Goal: Information Seeking & Learning: Learn about a topic

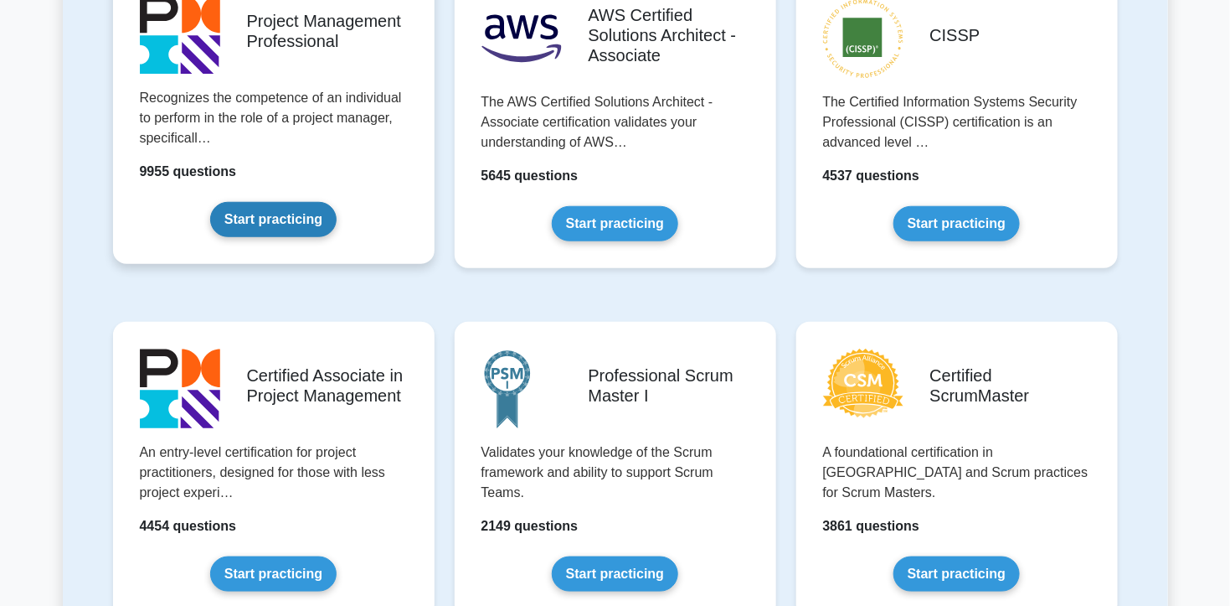
scroll to position [670, 0]
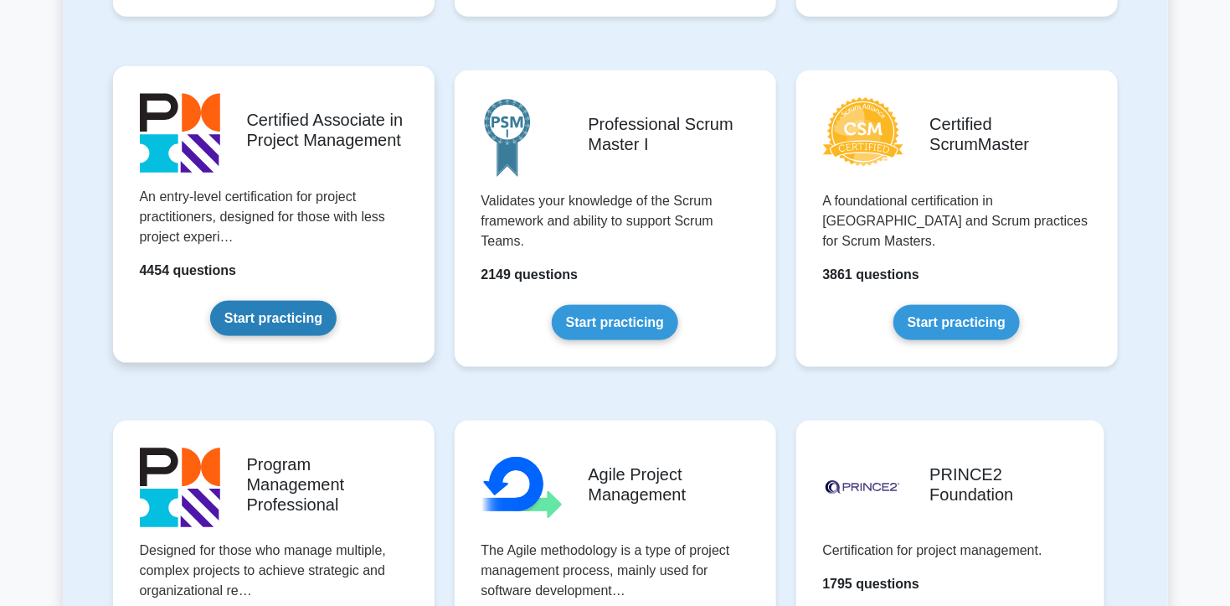
click at [295, 318] on link "Start practicing" at bounding box center [273, 318] width 126 height 35
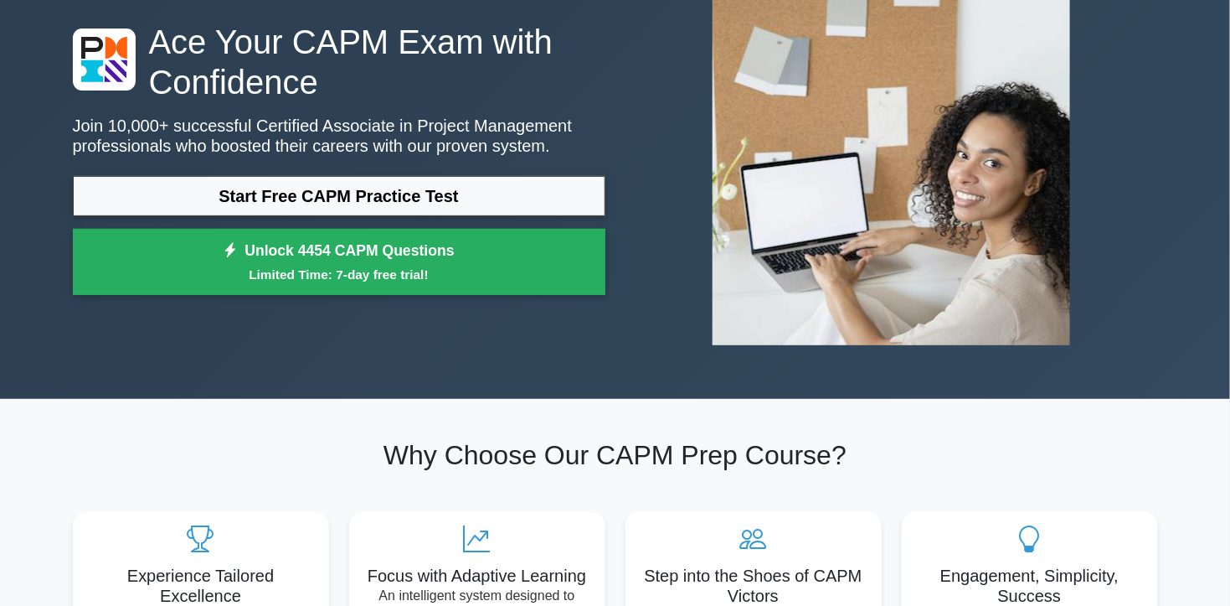
scroll to position [167, 0]
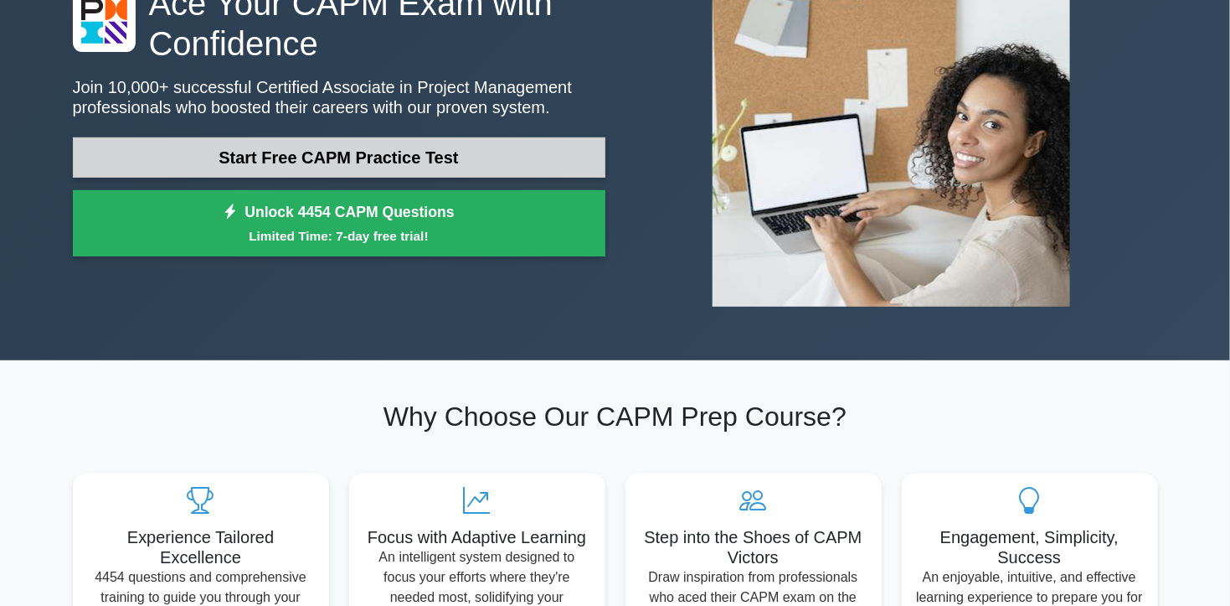
click at [475, 167] on link "Start Free CAPM Practice Test" at bounding box center [339, 157] width 533 height 40
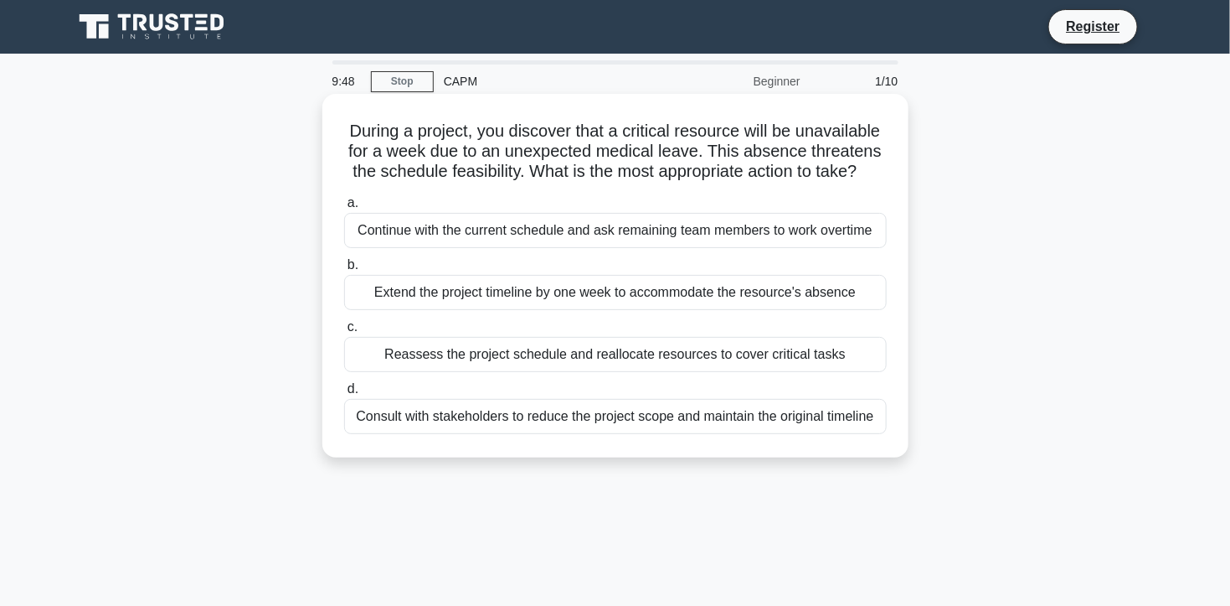
click at [573, 365] on div "Reassess the project schedule and reallocate resources to cover critical tasks" at bounding box center [615, 354] width 543 height 35
click at [344, 332] on input "c. Reassess the project schedule and reallocate resources to cover critical tas…" at bounding box center [344, 327] width 0 height 11
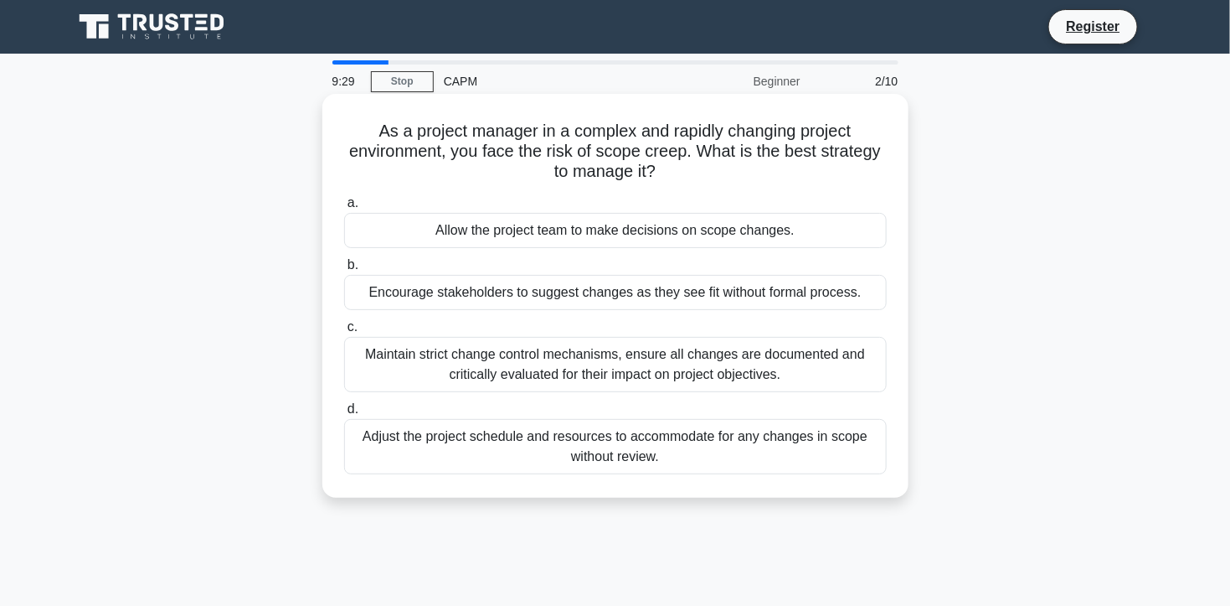
click at [579, 374] on div "Maintain strict change control mechanisms, ensure all changes are documented an…" at bounding box center [615, 364] width 543 height 55
click at [344, 332] on input "c. Maintain strict change control mechanisms, ensure all changes are documented…" at bounding box center [344, 327] width 0 height 11
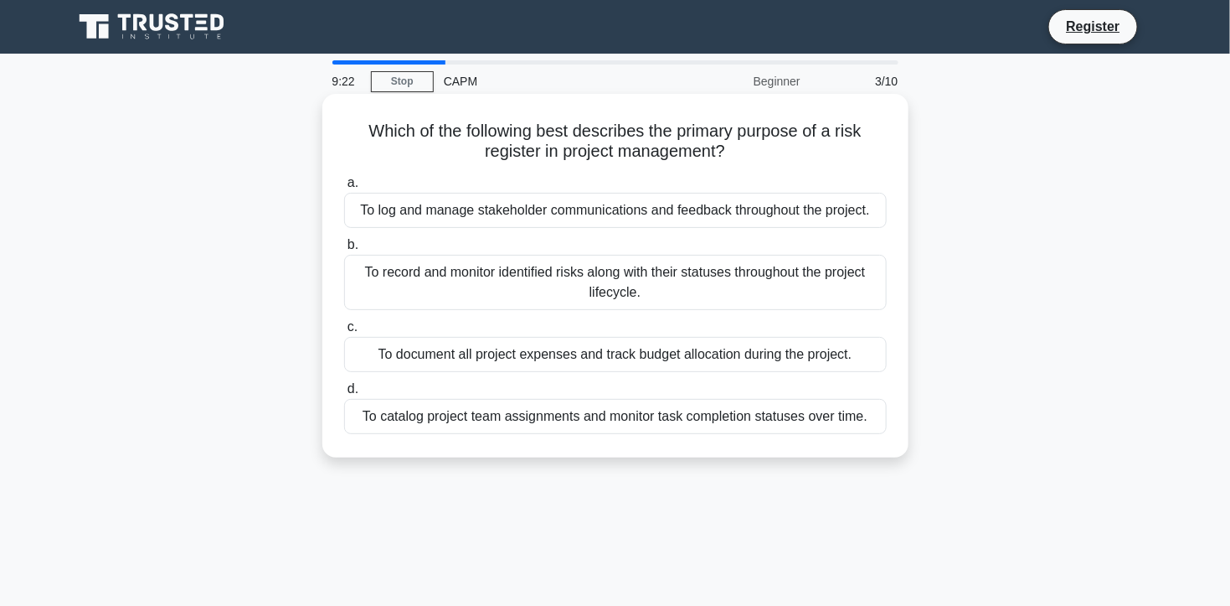
click at [664, 292] on div "To record and monitor identified risks along with their statuses throughout the…" at bounding box center [615, 282] width 543 height 55
click at [344, 250] on input "b. To record and monitor identified risks along with their statuses throughout …" at bounding box center [344, 245] width 0 height 11
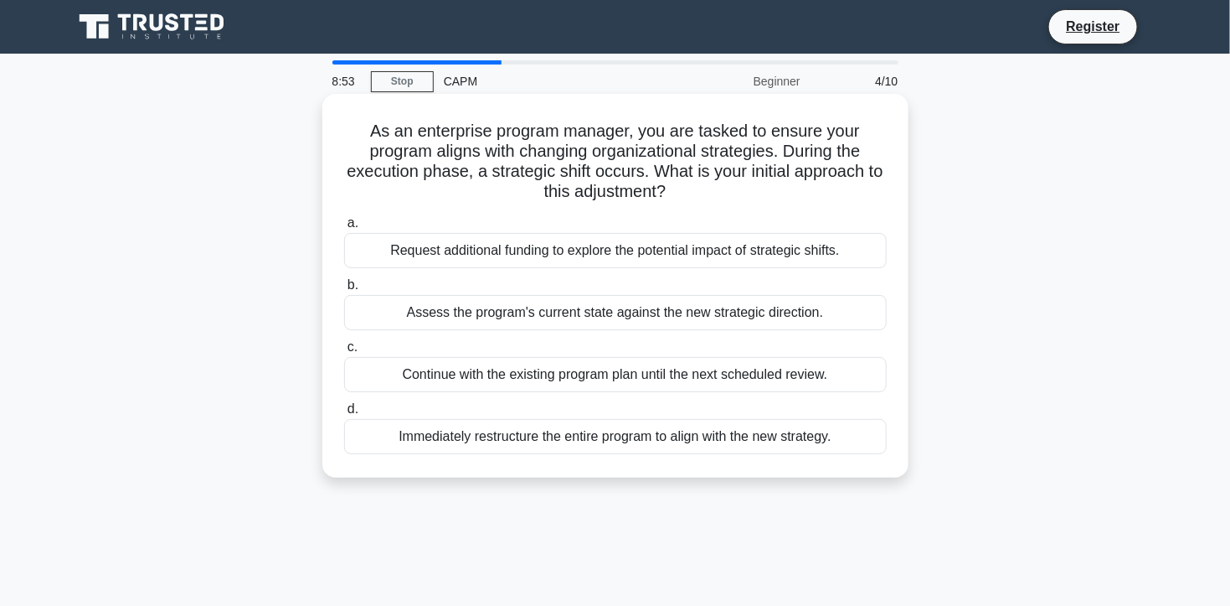
click at [527, 318] on div "Assess the program's current state against the new strategic direction." at bounding box center [615, 312] width 543 height 35
click at [344, 291] on input "b. Assess the program's current state against the new strategic direction." at bounding box center [344, 285] width 0 height 11
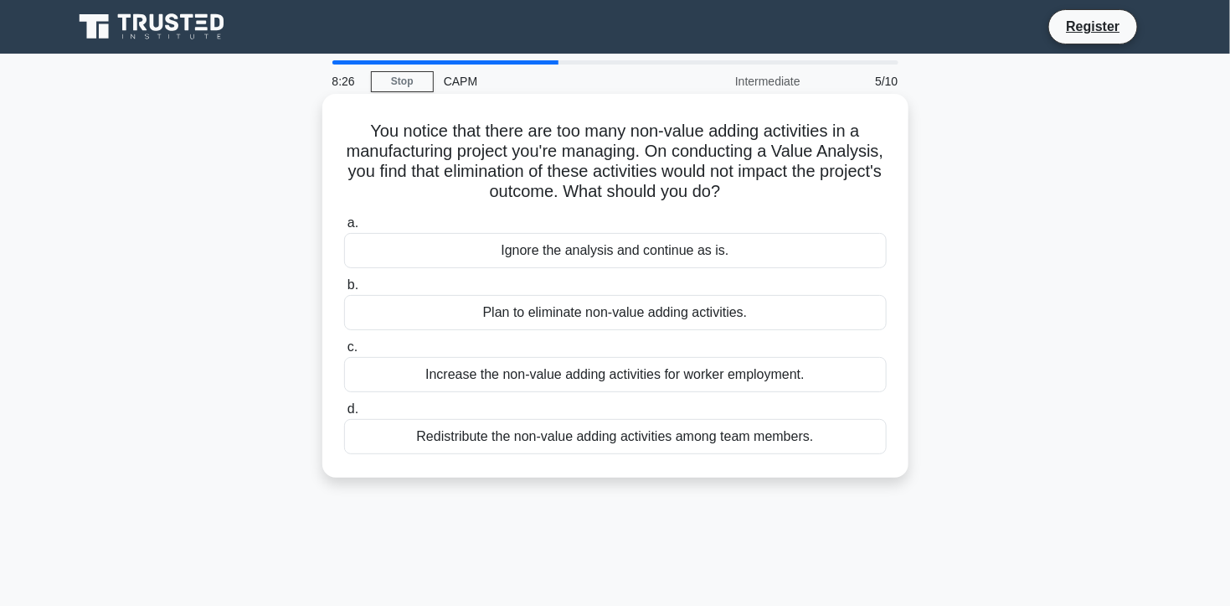
click at [681, 440] on div "Redistribute the non-value adding activities among team members." at bounding box center [615, 436] width 543 height 35
click at [344, 415] on input "d. Redistribute the non-value adding activities among team members." at bounding box center [344, 409] width 0 height 11
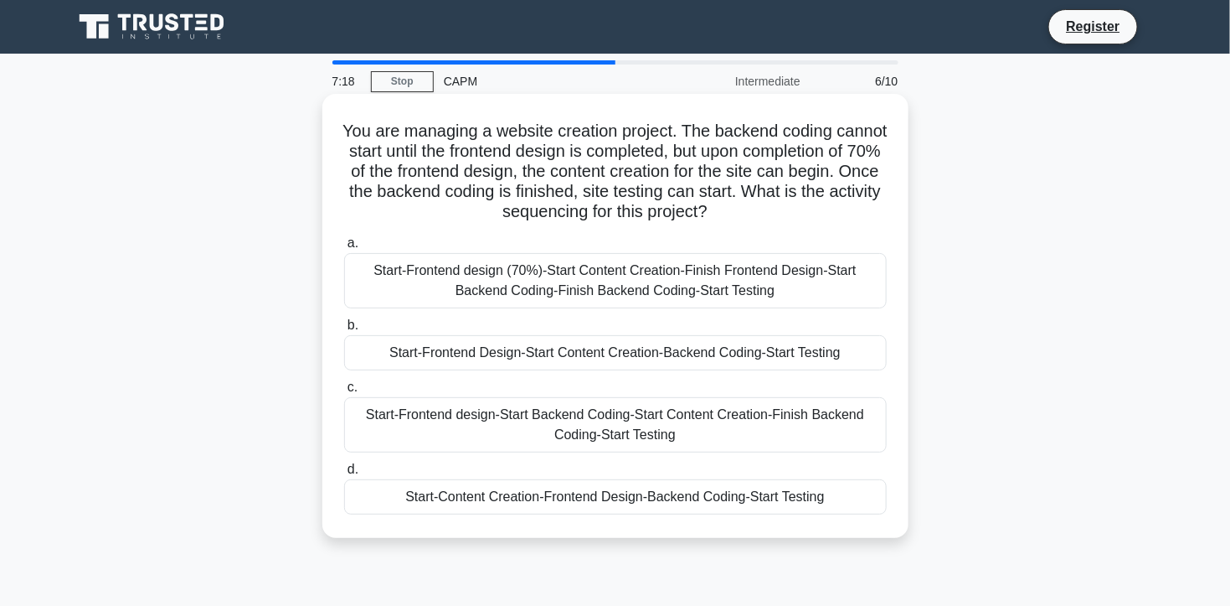
click at [740, 291] on div "Start-Frontend design (70%)-Start Content Creation-Finish Frontend Design-Start…" at bounding box center [615, 280] width 543 height 55
click at [344, 249] on input "a. Start-Frontend design (70%)-Start Content Creation-Finish Frontend Design-St…" at bounding box center [344, 243] width 0 height 11
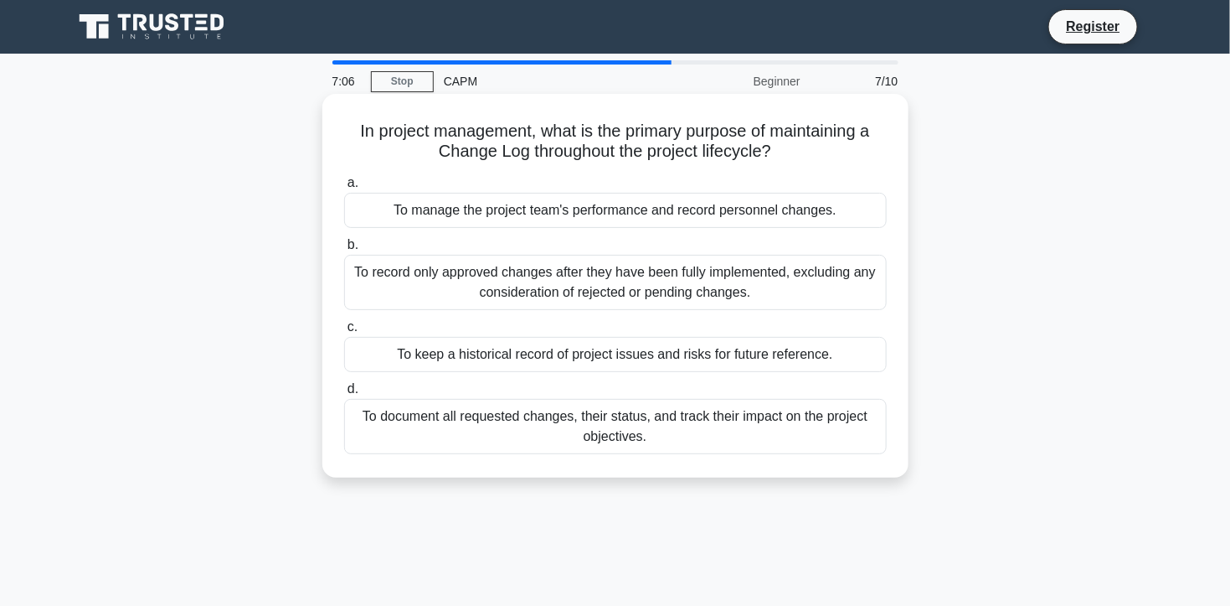
click at [469, 436] on div "To document all requested changes, their status, and track their impact on the …" at bounding box center [615, 426] width 543 height 55
click at [344, 394] on input "d. To document all requested changes, their status, and track their impact on t…" at bounding box center [344, 389] width 0 height 11
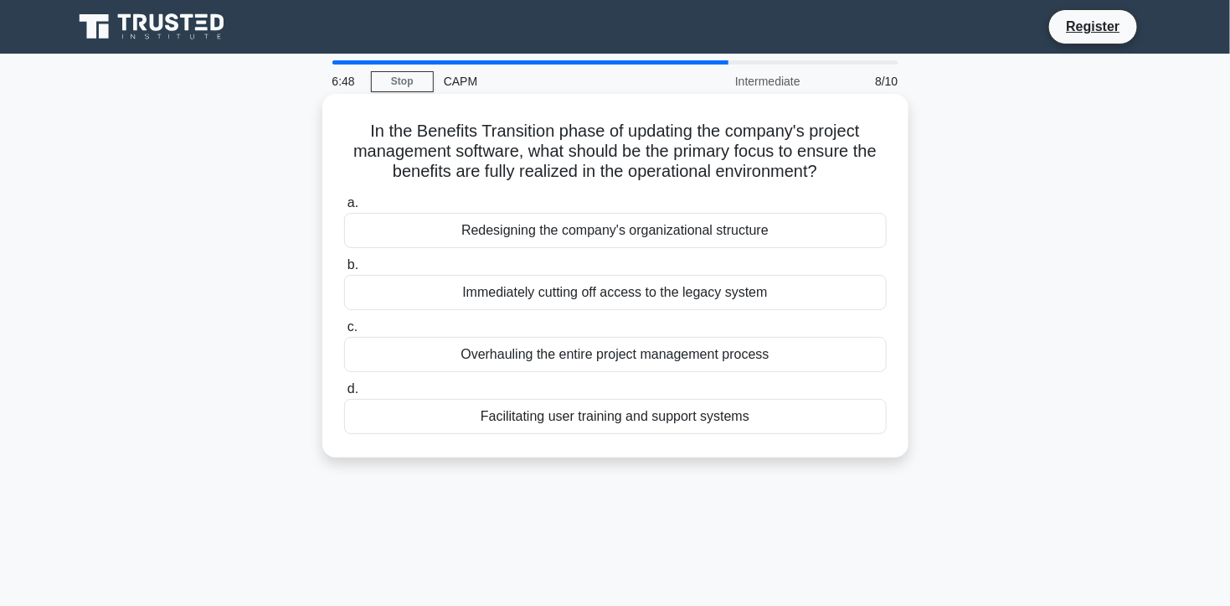
click at [580, 424] on div "Facilitating user training and support systems" at bounding box center [615, 416] width 543 height 35
click at [344, 394] on input "d. Facilitating user training and support systems" at bounding box center [344, 389] width 0 height 11
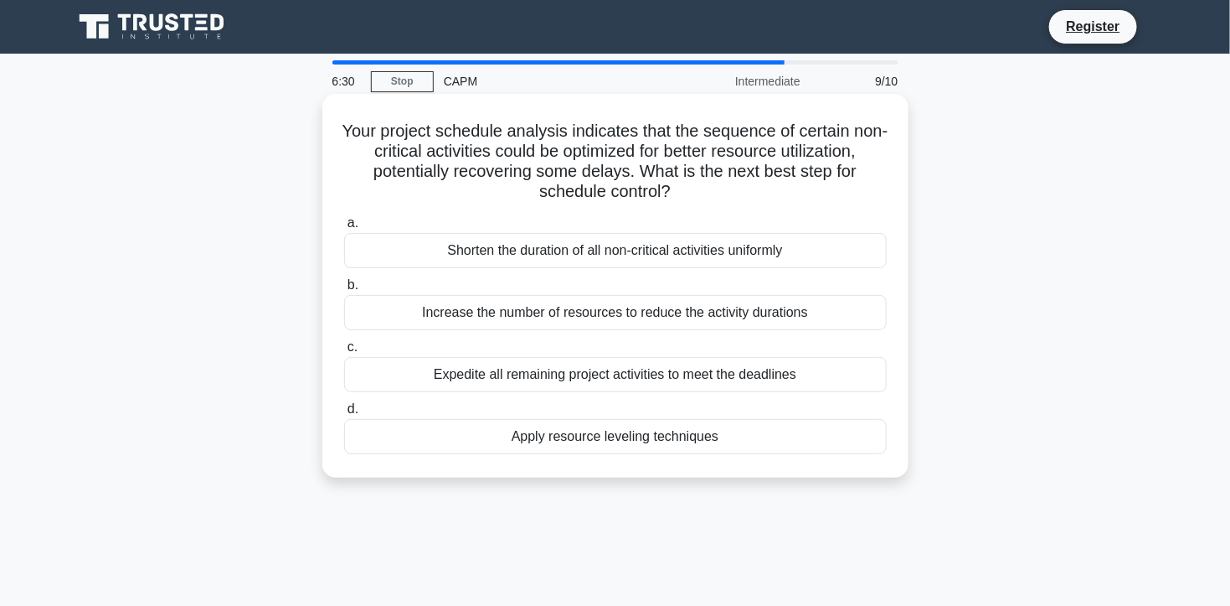
click at [609, 441] on div "Apply resource leveling techniques" at bounding box center [615, 436] width 543 height 35
click at [344, 415] on input "d. Apply resource leveling techniques" at bounding box center [344, 409] width 0 height 11
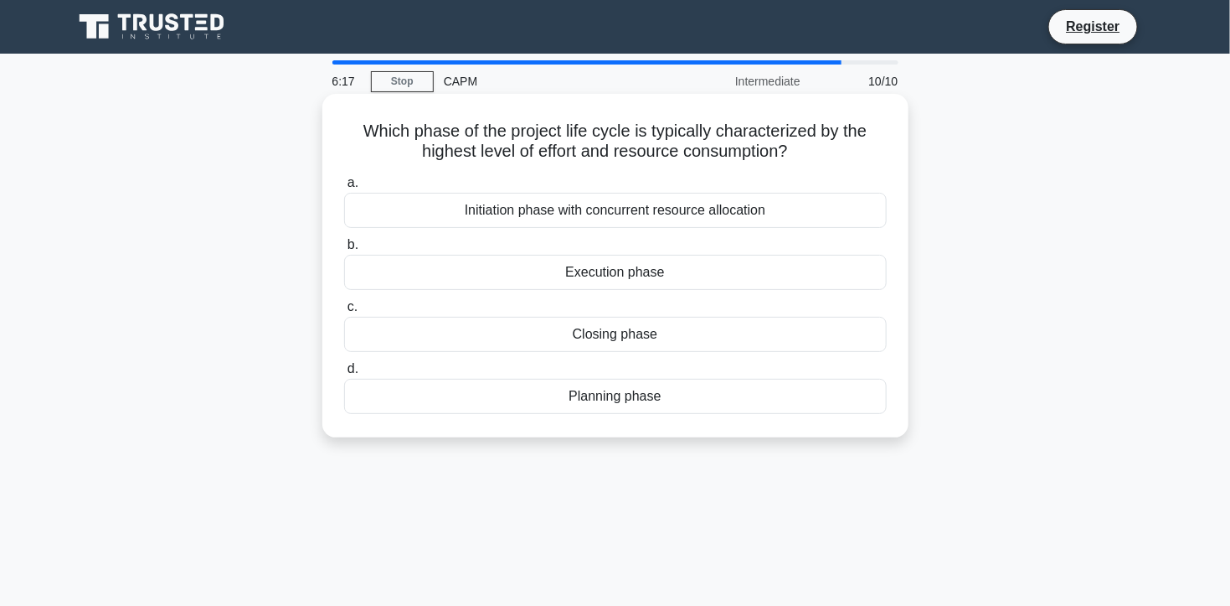
click at [603, 270] on div "Execution phase" at bounding box center [615, 272] width 543 height 35
click at [344, 250] on input "b. Execution phase" at bounding box center [344, 245] width 0 height 11
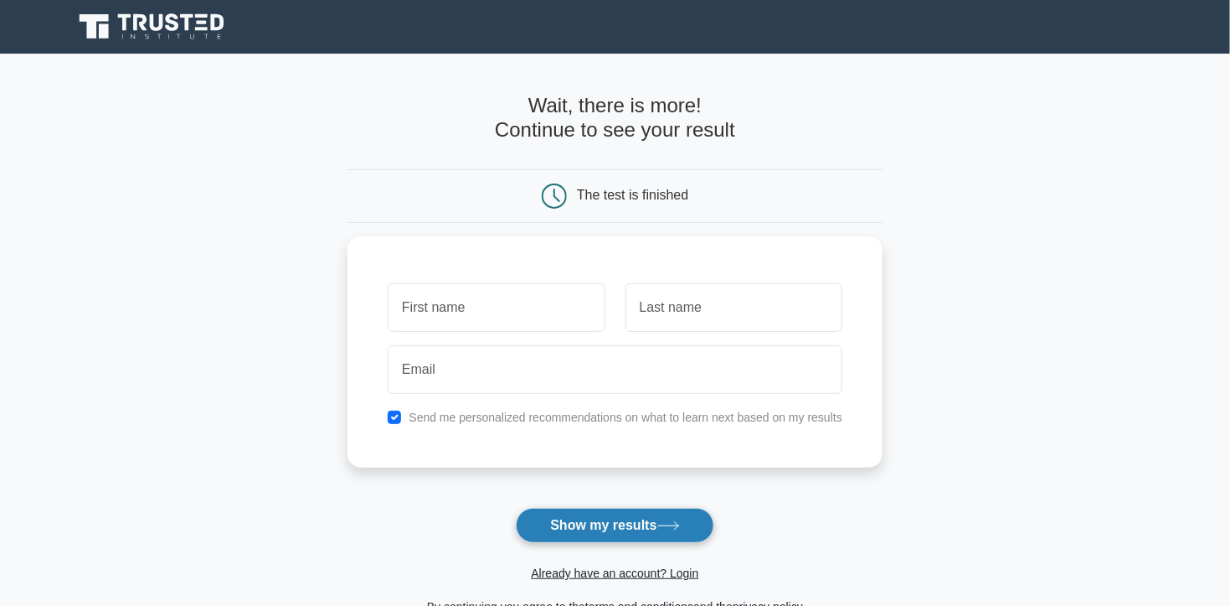
click at [622, 529] on button "Show my results" at bounding box center [615, 525] width 198 height 35
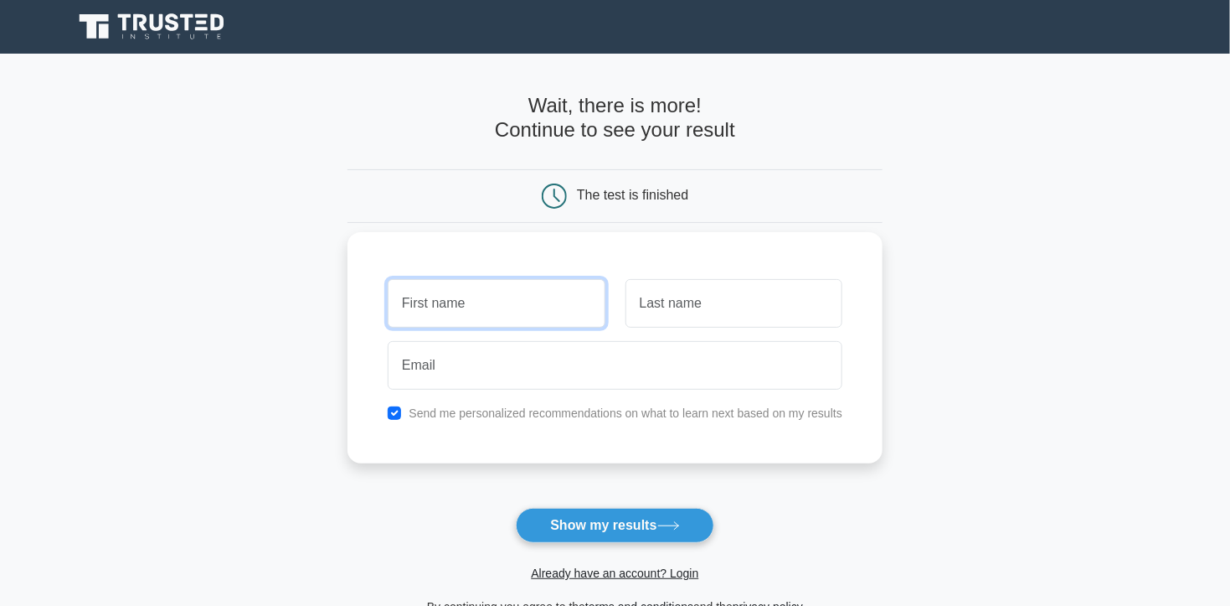
click at [528, 311] on input "text" at bounding box center [496, 303] width 217 height 49
type input "kiera"
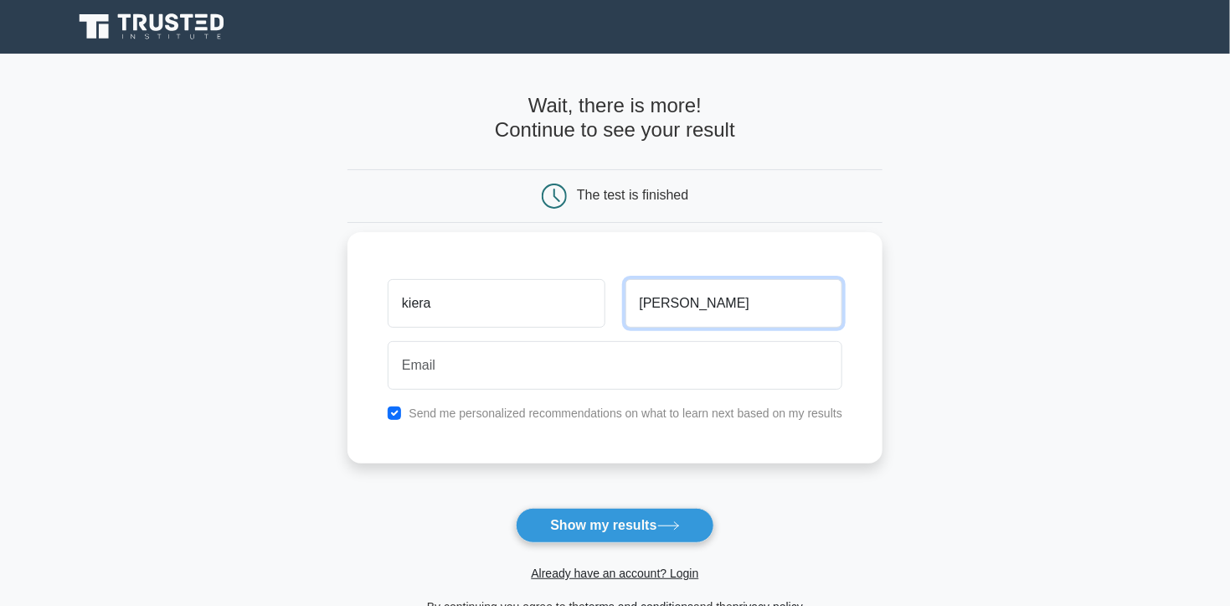
type input "sloan"
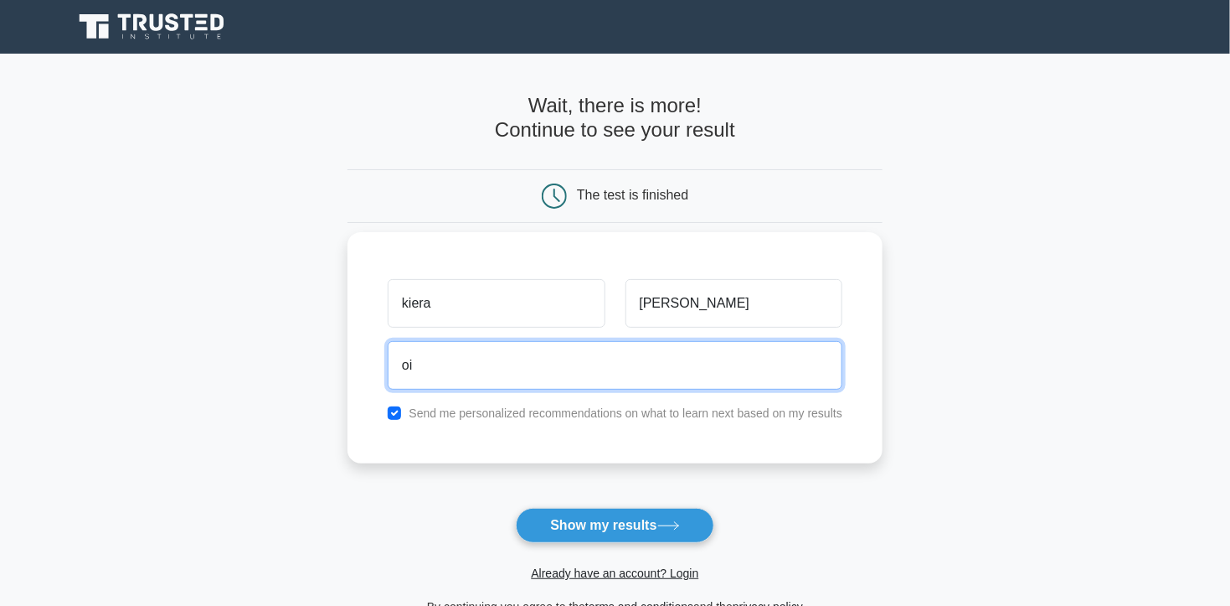
type input "o"
type input "kiera.sloan@rolls-royce.com"
click at [516, 508] on button "Show my results" at bounding box center [615, 525] width 198 height 35
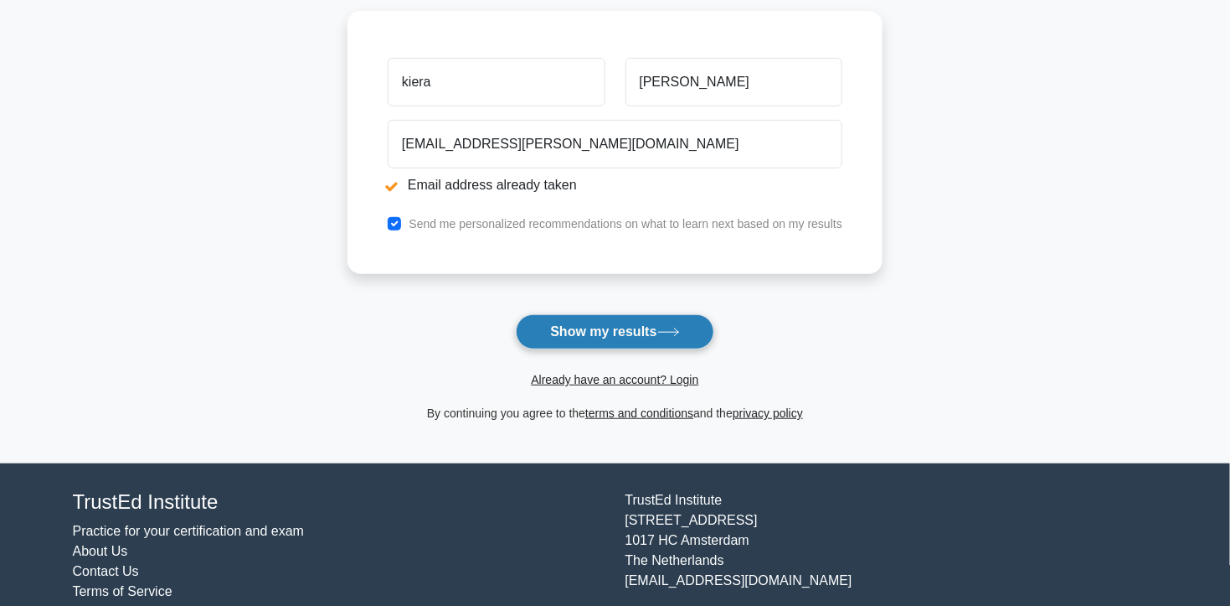
scroll to position [328, 0]
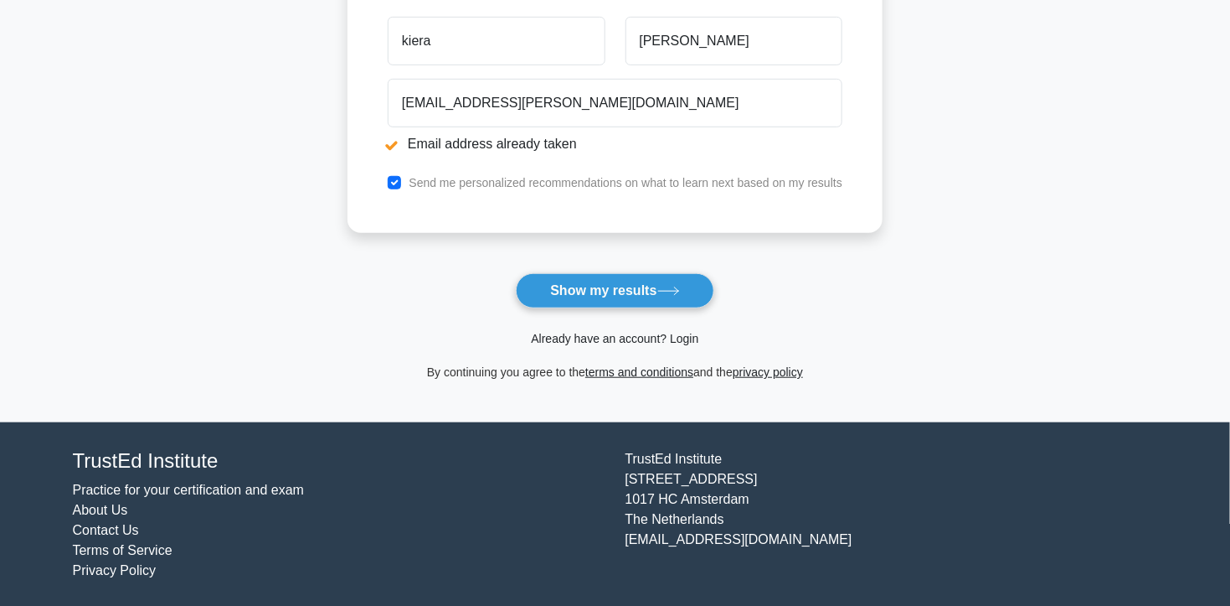
click at [646, 332] on link "Already have an account? Login" at bounding box center [615, 338] width 168 height 13
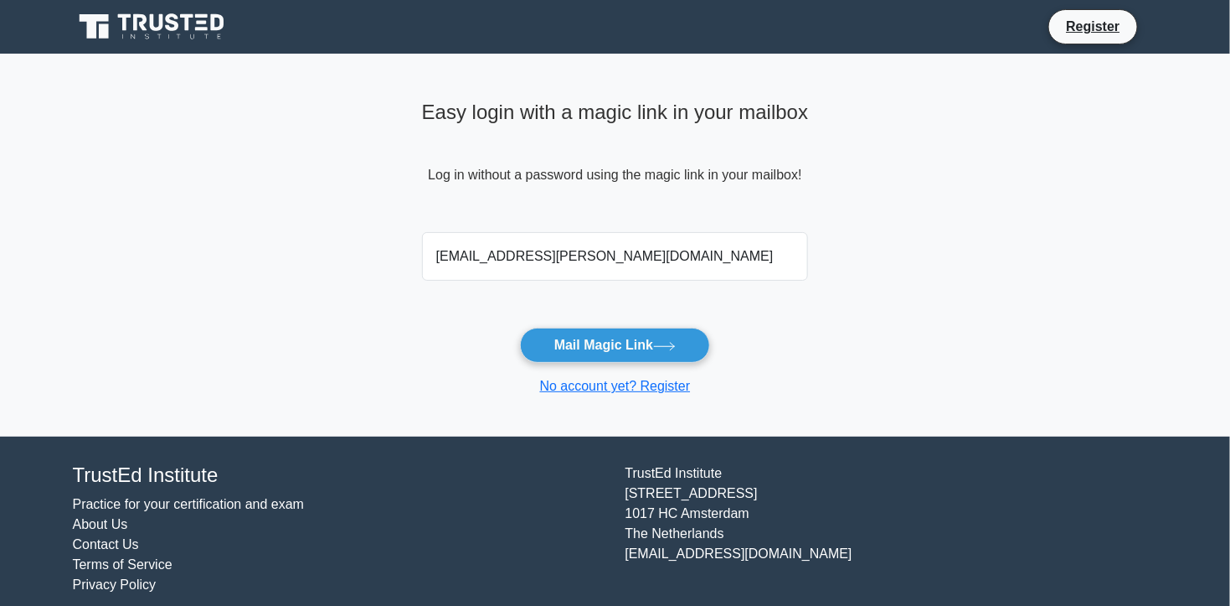
type input "kiera.sloan@rolls-royce.com"
click at [520, 327] on button "Mail Magic Link" at bounding box center [615, 344] width 190 height 35
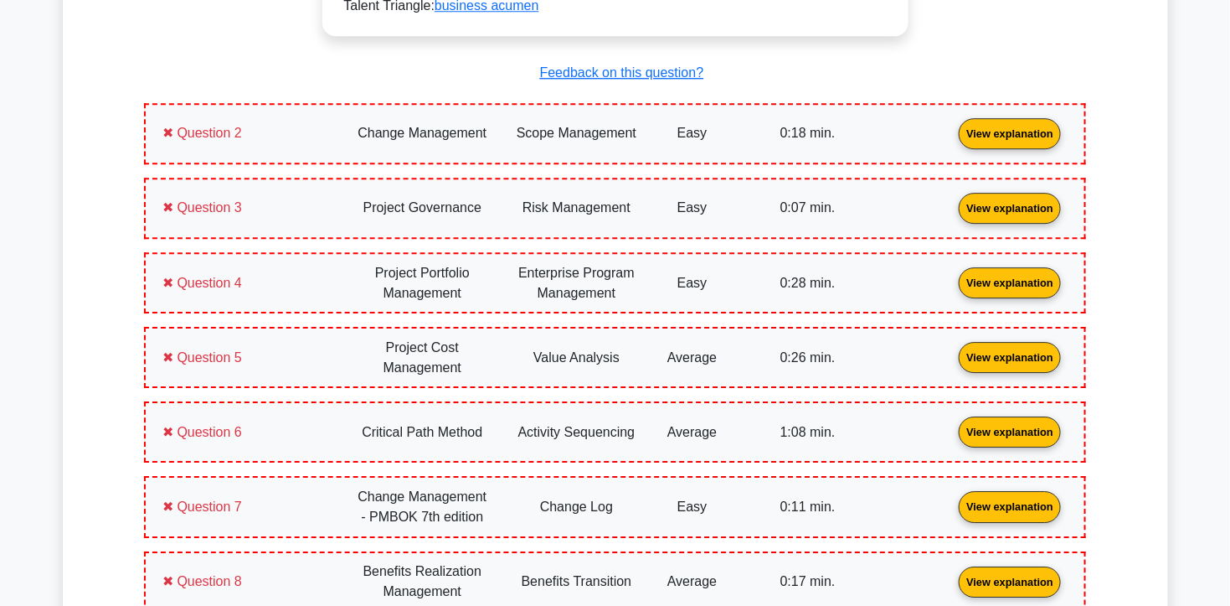
scroll to position [1842, 0]
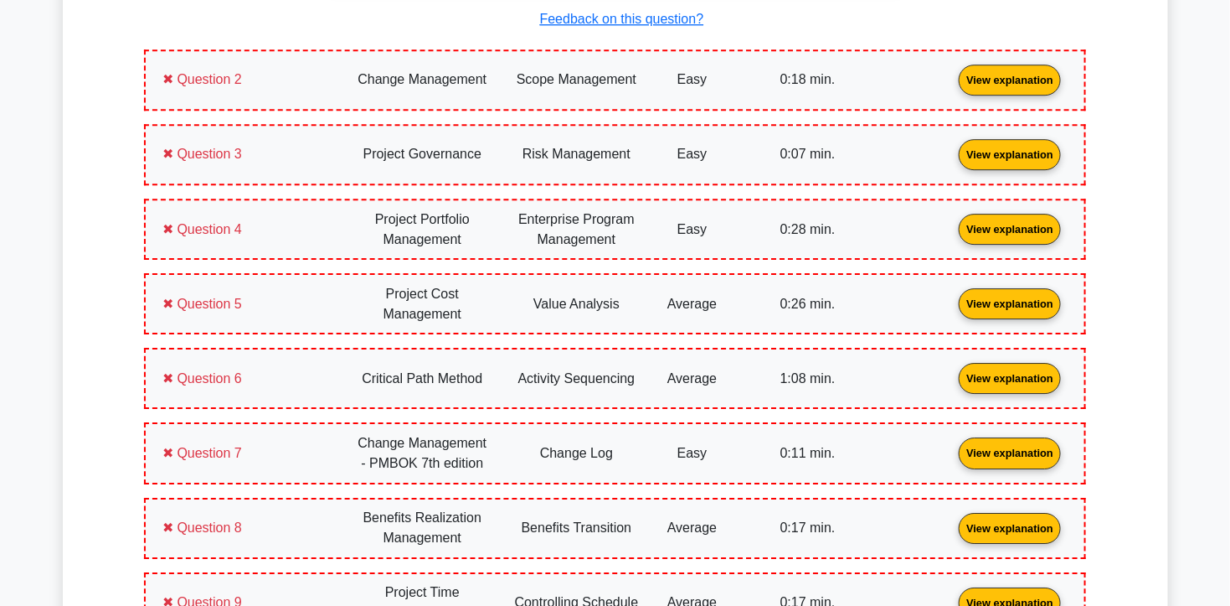
click at [995, 221] on link "View explanation" at bounding box center [1010, 228] width 116 height 14
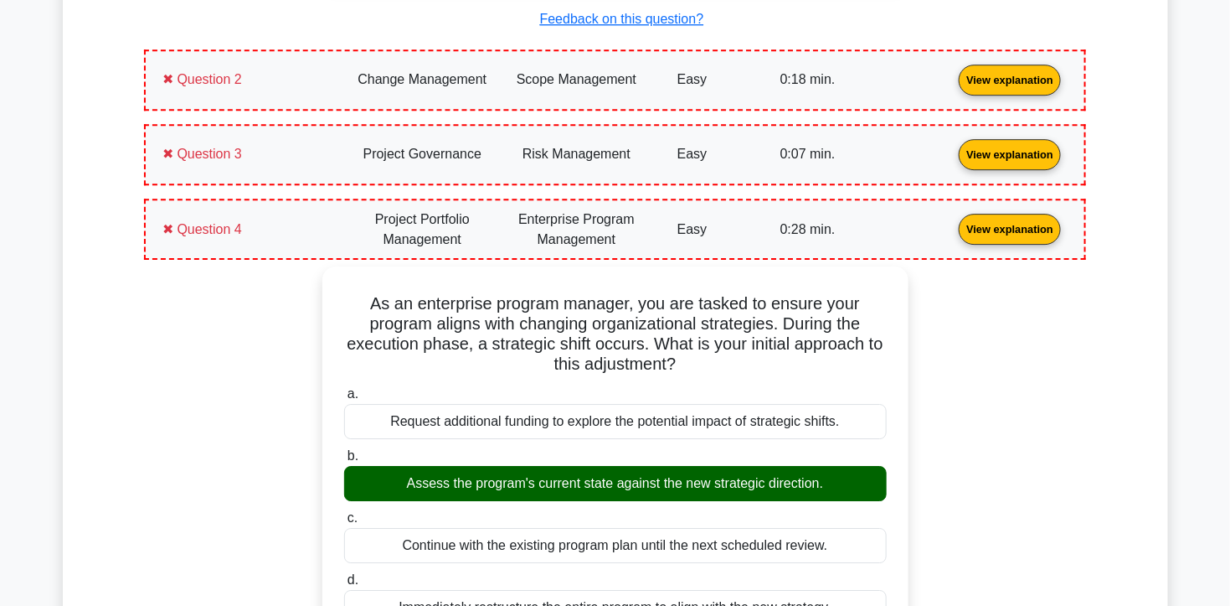
click at [990, 147] on link "View explanation" at bounding box center [1010, 154] width 116 height 14
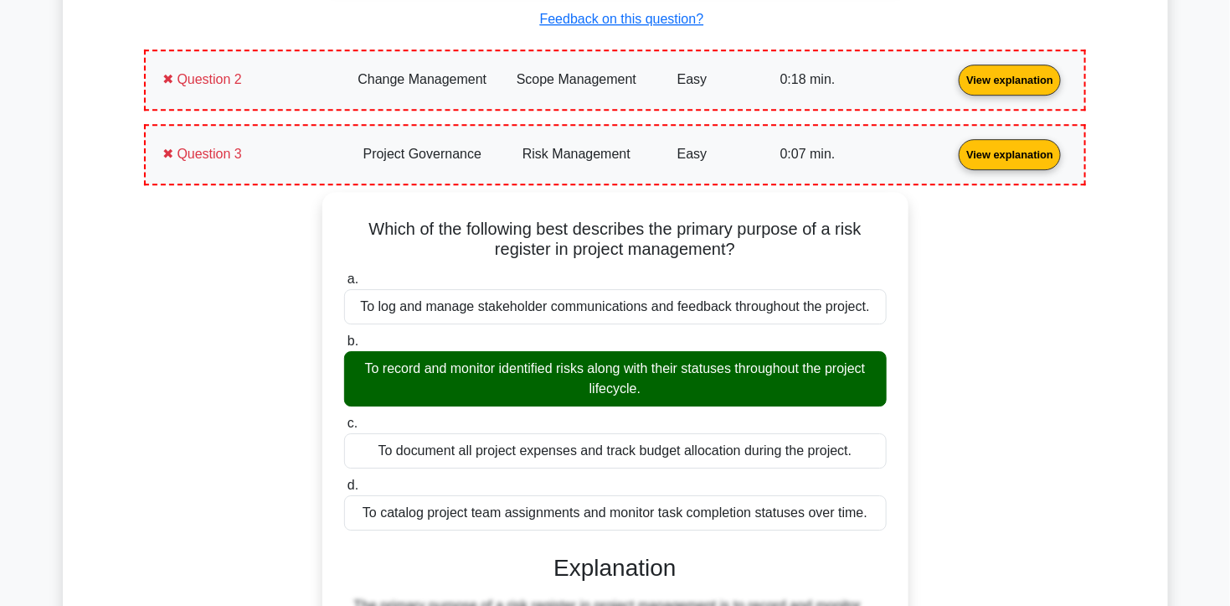
click at [987, 85] on link "View explanation" at bounding box center [1010, 78] width 116 height 14
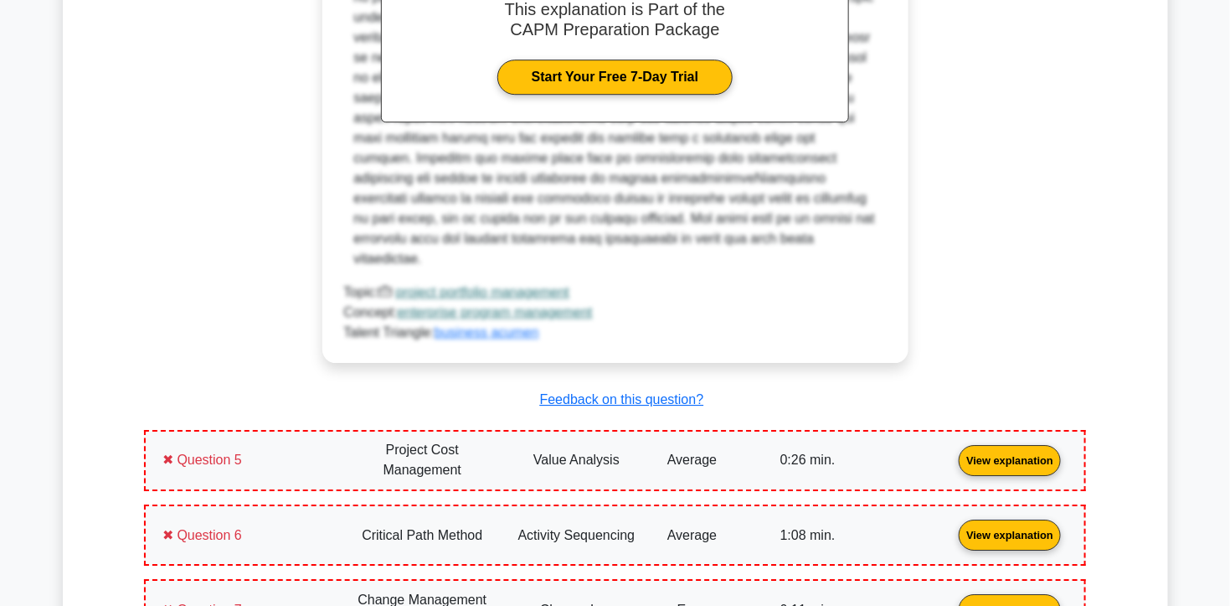
scroll to position [4355, 0]
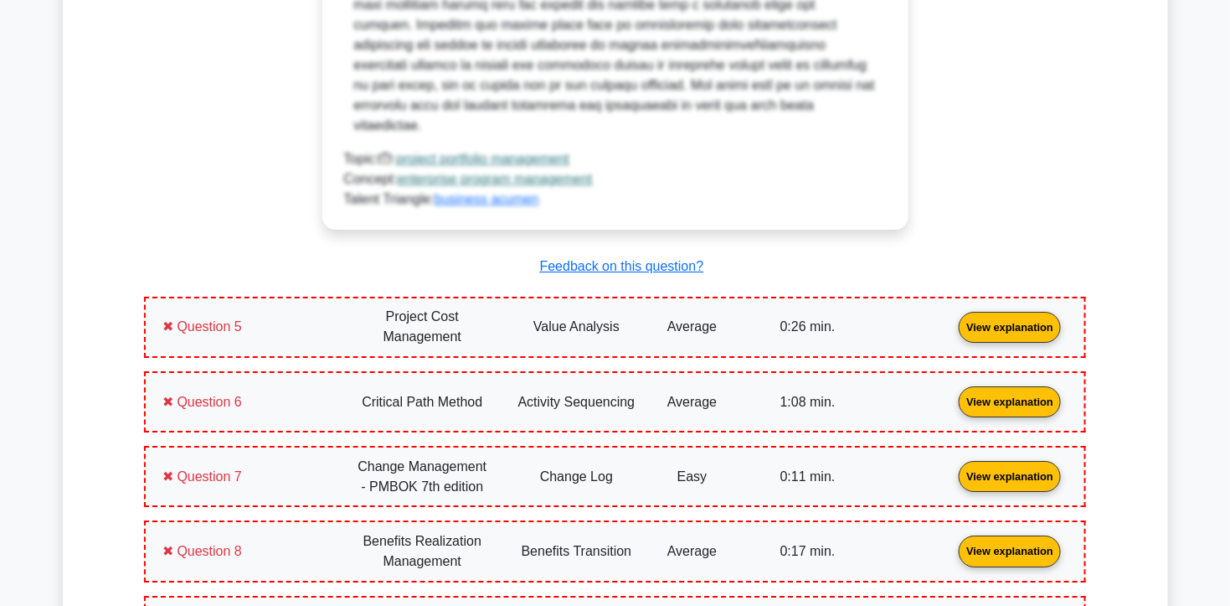
click at [972, 319] on link "View explanation" at bounding box center [1010, 326] width 116 height 14
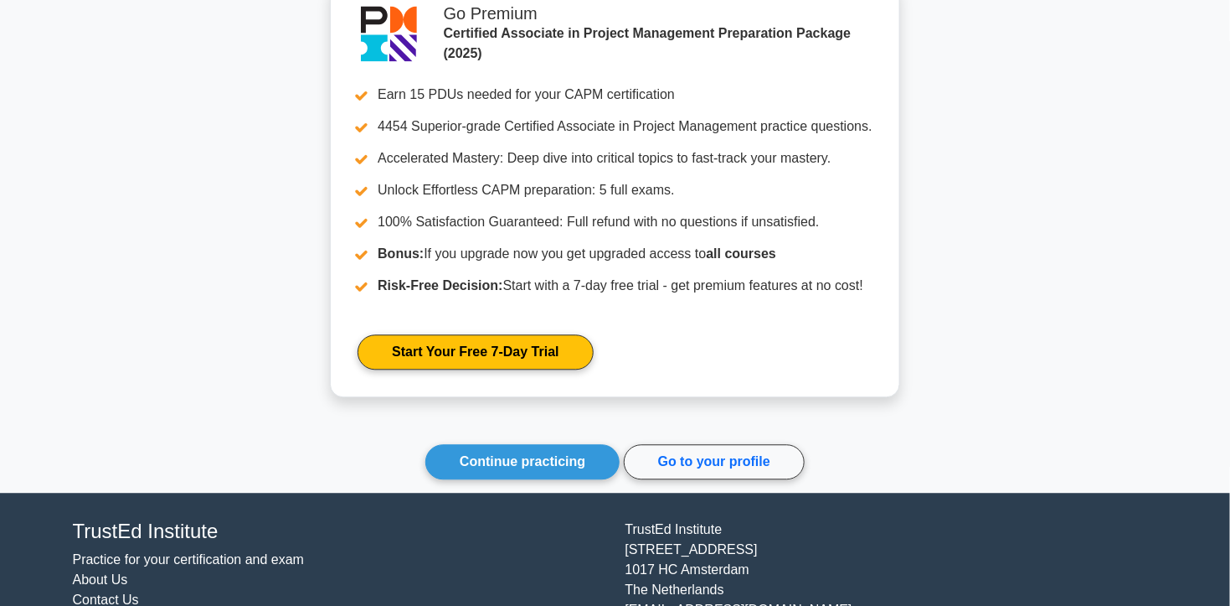
scroll to position [6161, 0]
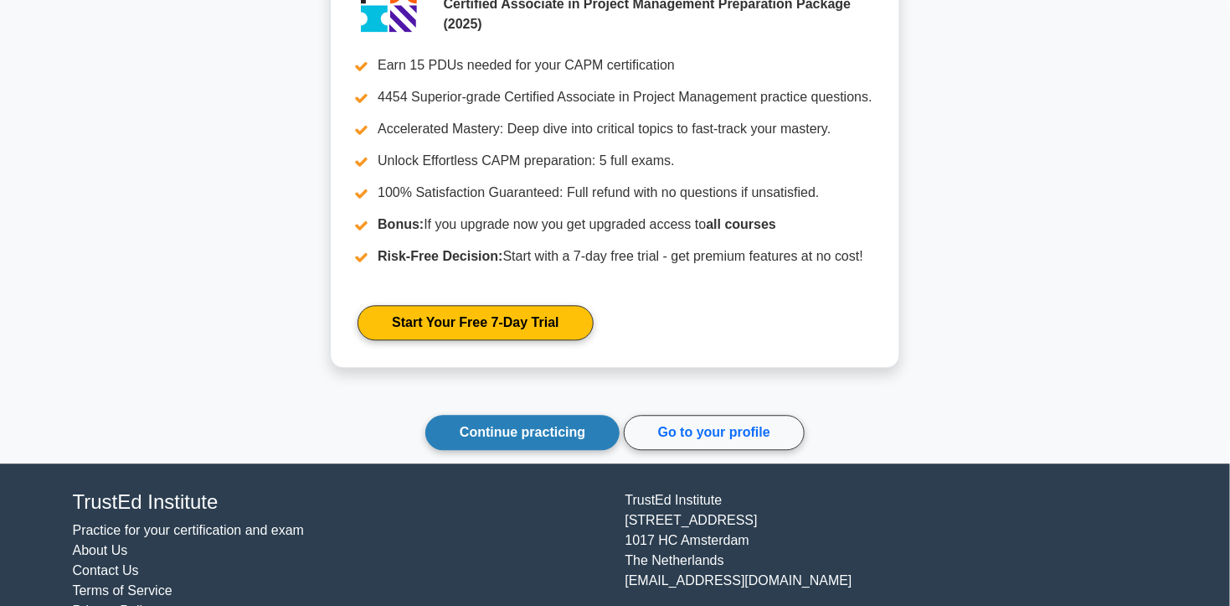
click at [545, 415] on link "Continue practicing" at bounding box center [522, 432] width 194 height 35
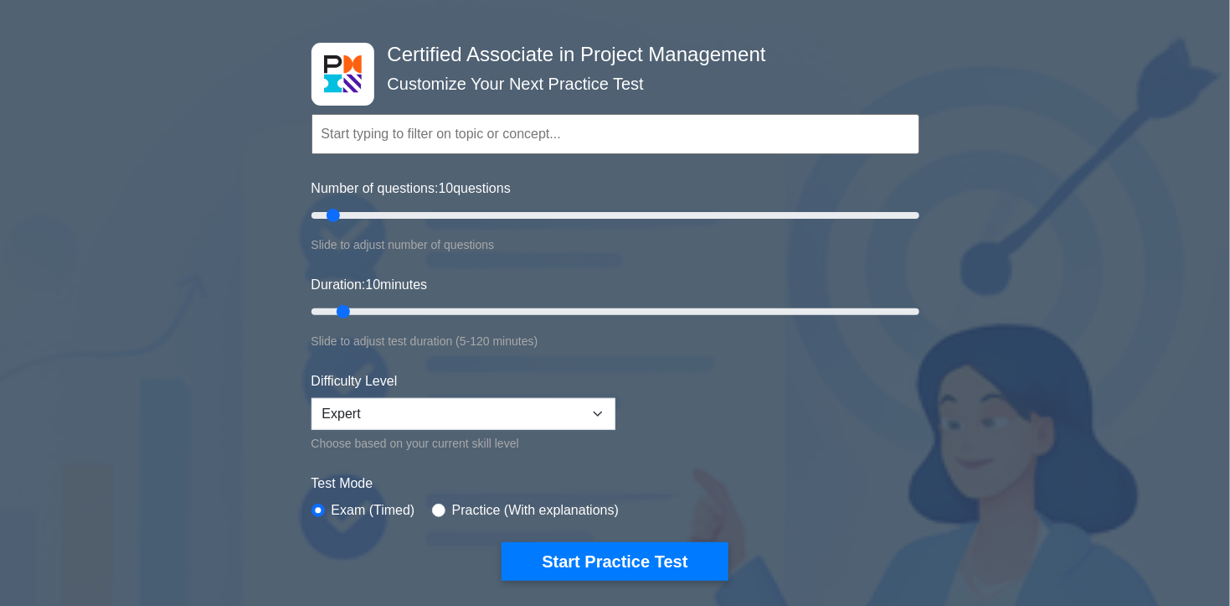
scroll to position [335, 0]
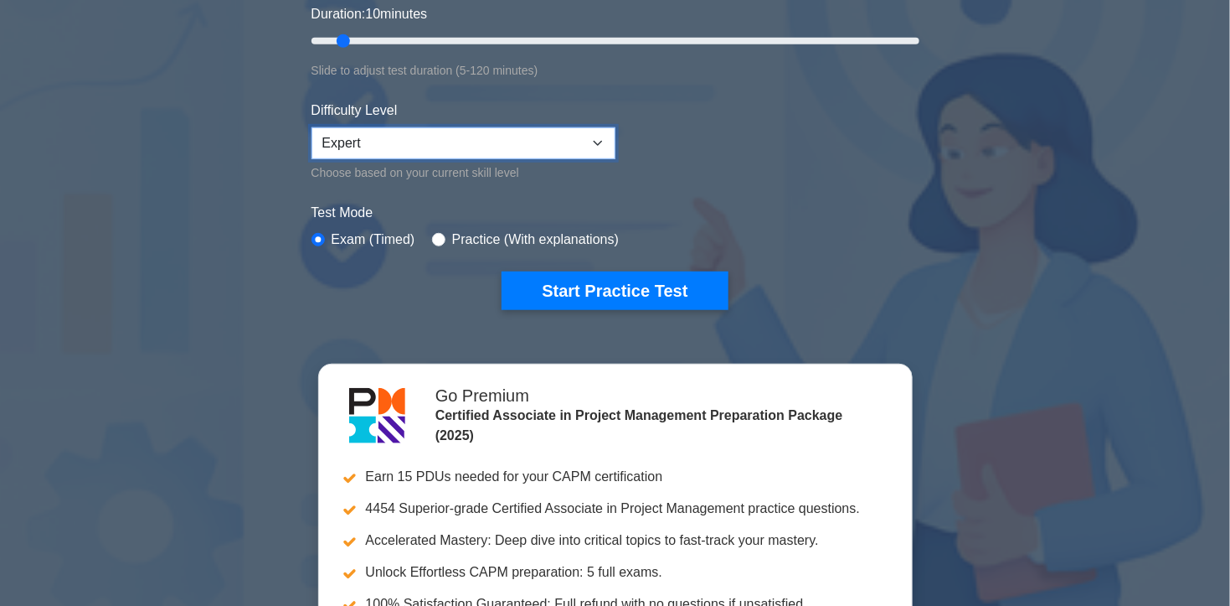
click at [466, 147] on select "Beginner Intermediate Expert" at bounding box center [464, 143] width 304 height 32
click at [312, 127] on select "Beginner Intermediate Expert" at bounding box center [464, 143] width 304 height 32
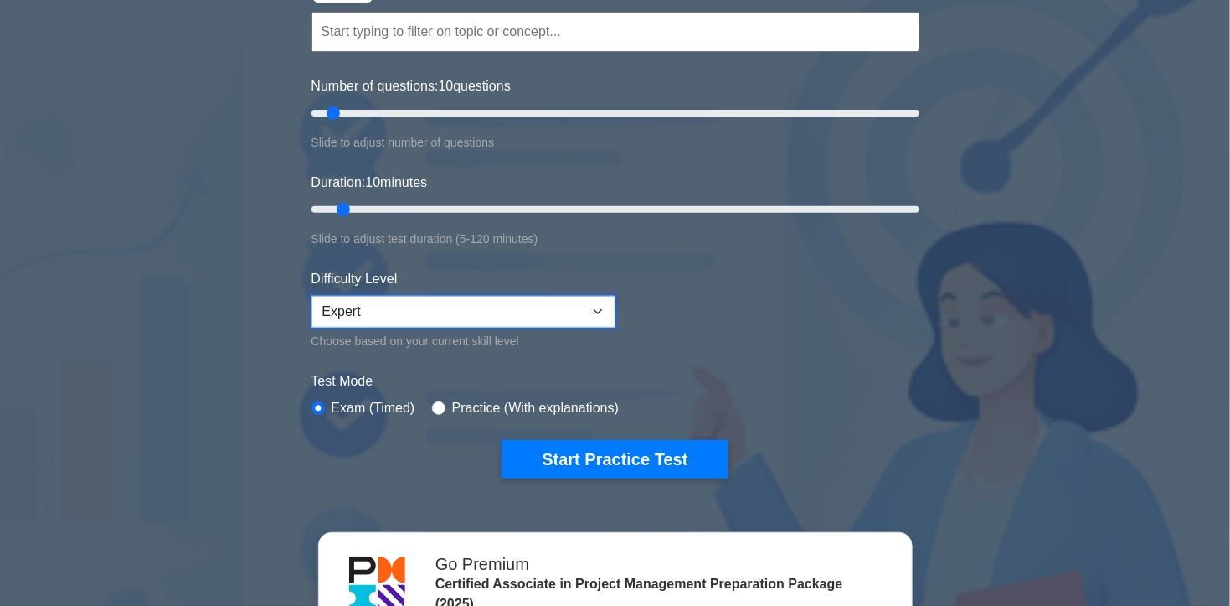
scroll to position [84, 0]
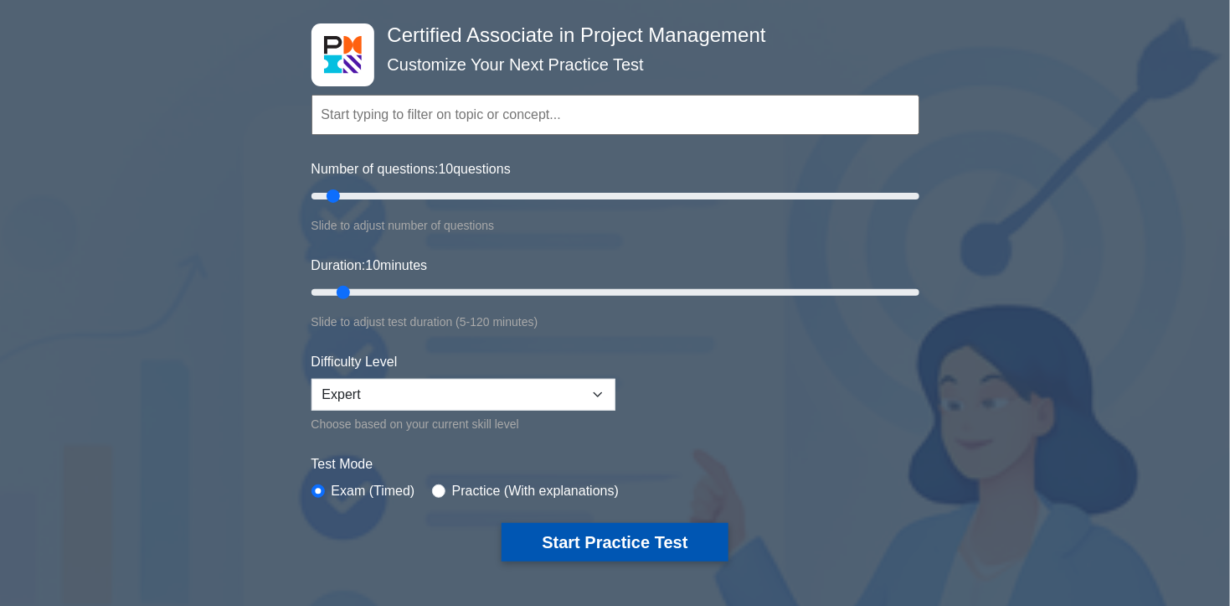
click at [626, 543] on button "Start Practice Test" at bounding box center [615, 542] width 226 height 39
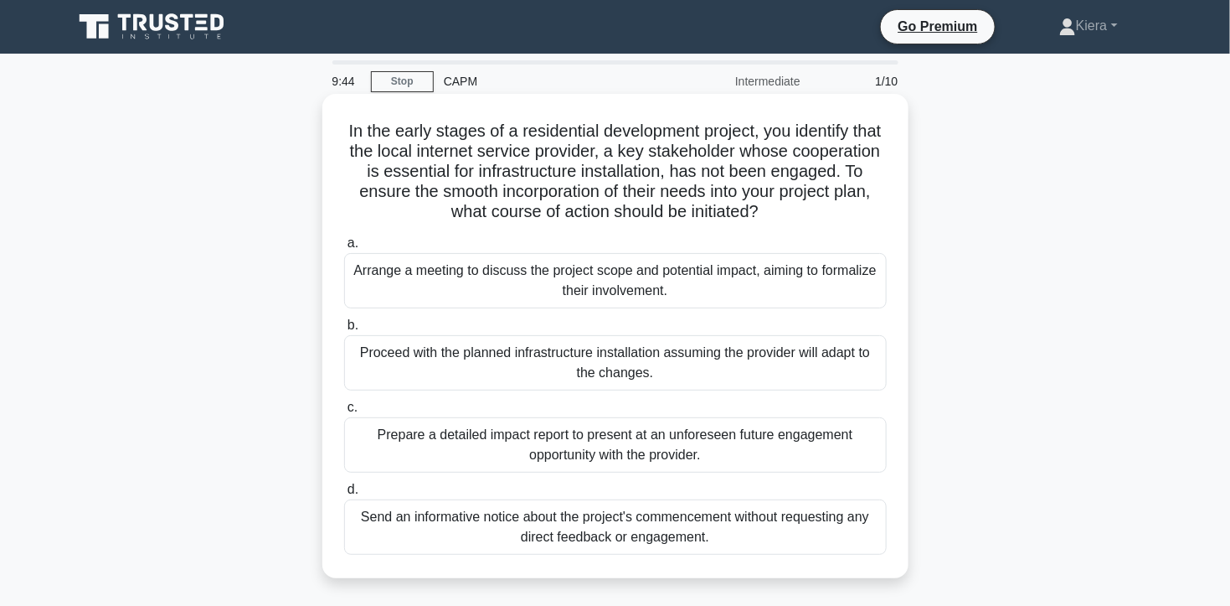
click at [652, 293] on div "Arrange a meeting to discuss the project scope and potential impact, aiming to …" at bounding box center [615, 280] width 543 height 55
click at [344, 249] on input "a. Arrange a meeting to discuss the project scope and potential impact, aiming …" at bounding box center [344, 243] width 0 height 11
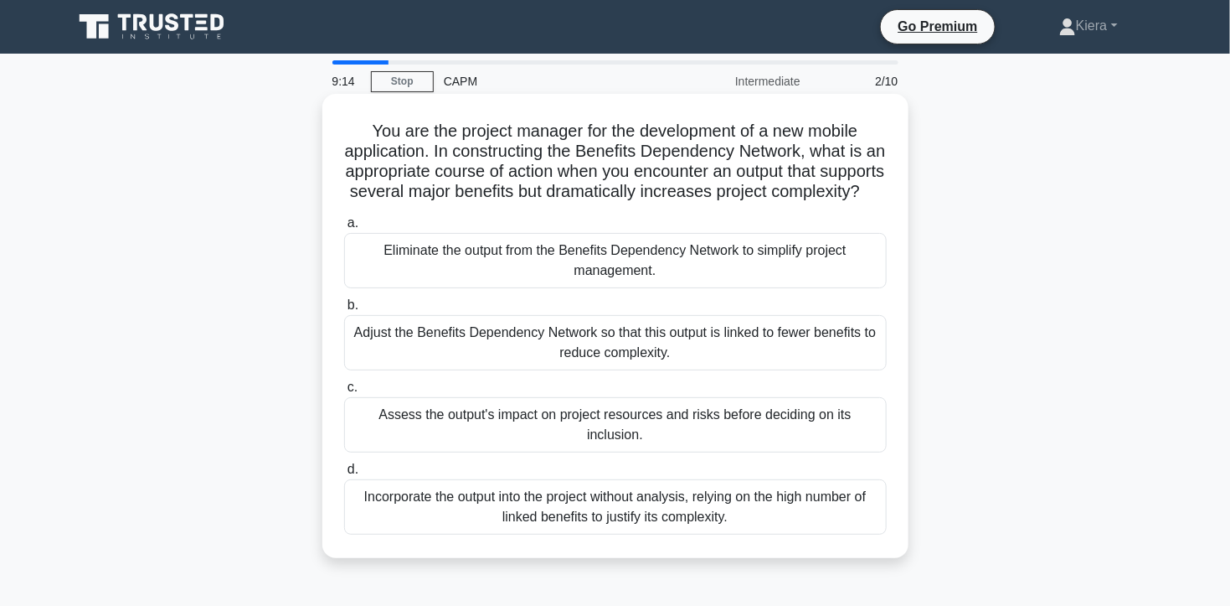
click at [600, 452] on div "Assess the output's impact on project resources and risks before deciding on it…" at bounding box center [615, 424] width 543 height 55
click at [344, 393] on input "c. Assess the output's impact on project resources and risks before deciding on…" at bounding box center [344, 387] width 0 height 11
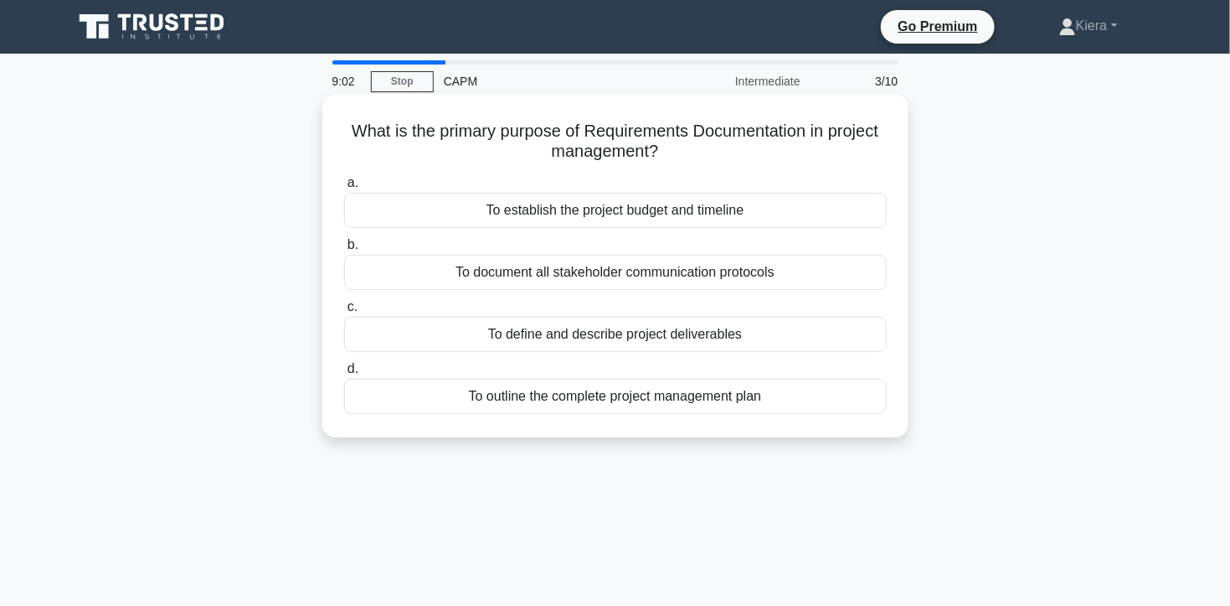
click at [587, 334] on div "To define and describe project deliverables" at bounding box center [615, 334] width 543 height 35
click at [344, 312] on input "c. To define and describe project deliverables" at bounding box center [344, 307] width 0 height 11
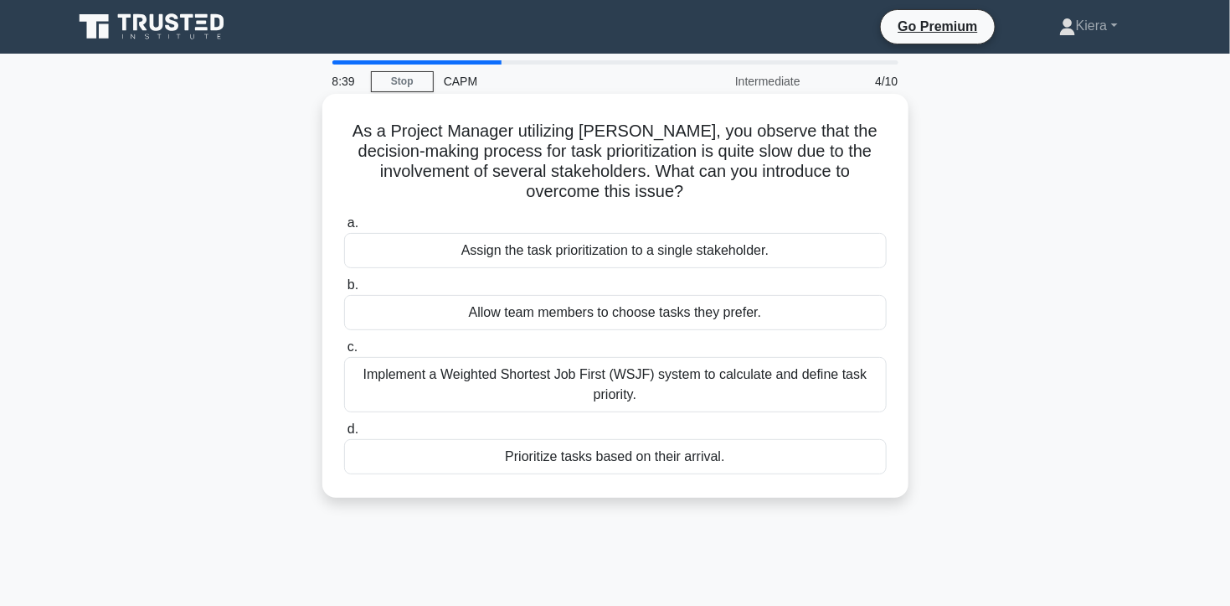
click at [677, 399] on div "Implement a Weighted Shortest Job First (WSJF) system to calculate and define t…" at bounding box center [615, 384] width 543 height 55
click at [344, 353] on input "c. Implement a Weighted Shortest Job First (WSJF) system to calculate and defin…" at bounding box center [344, 347] width 0 height 11
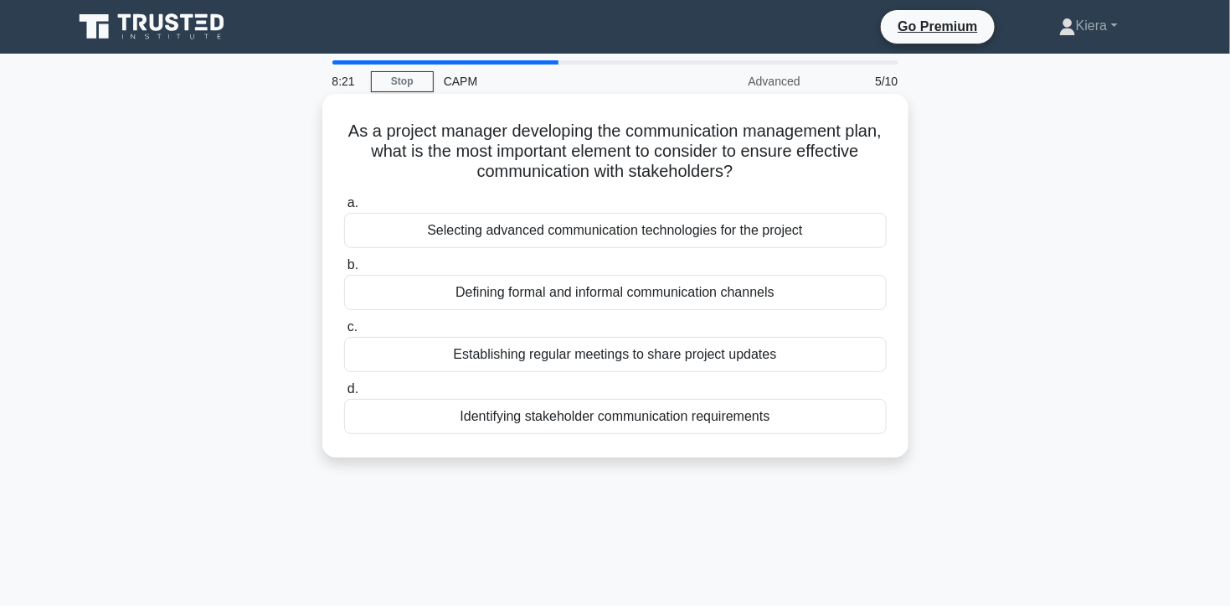
click at [522, 369] on div "Establishing regular meetings to share project updates" at bounding box center [615, 354] width 543 height 35
click at [344, 332] on input "c. Establishing regular meetings to share project updates" at bounding box center [344, 327] width 0 height 11
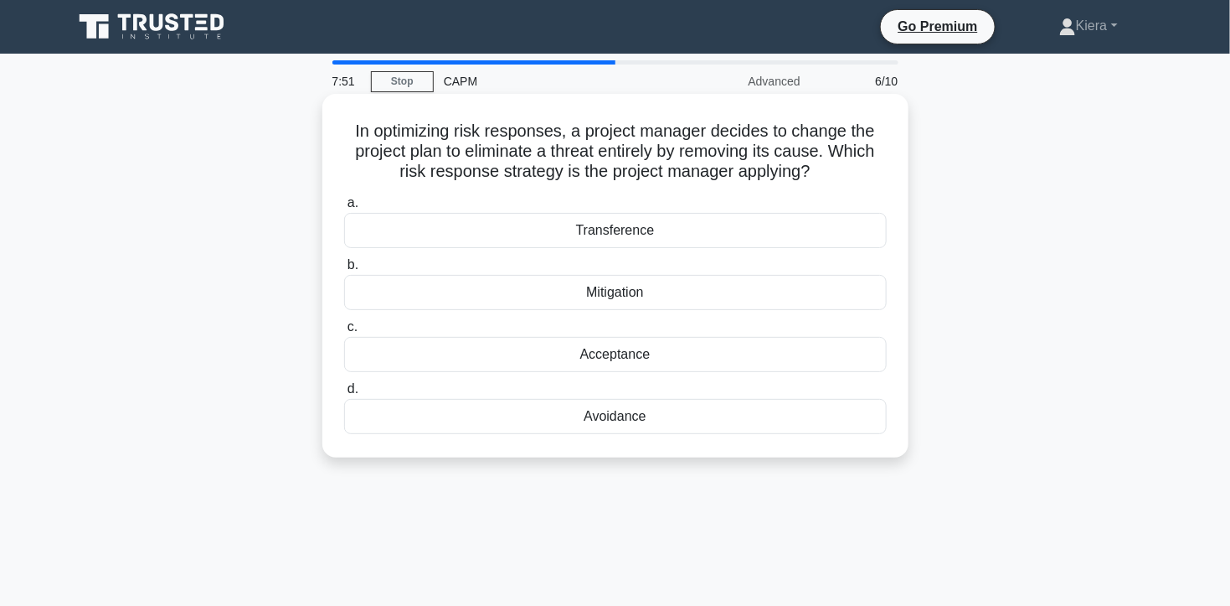
drag, startPoint x: 627, startPoint y: 296, endPoint x: 685, endPoint y: 418, distance: 134.5
click at [685, 418] on div "a. Transference b. Mitigation c. d." at bounding box center [615, 313] width 563 height 248
click at [905, 401] on div "In optimizing risk responses, a project manager decides to change the project p…" at bounding box center [615, 275] width 586 height 363
click at [827, 406] on div "Avoidance" at bounding box center [615, 416] width 543 height 35
click at [344, 394] on input "d. Avoidance" at bounding box center [344, 389] width 0 height 11
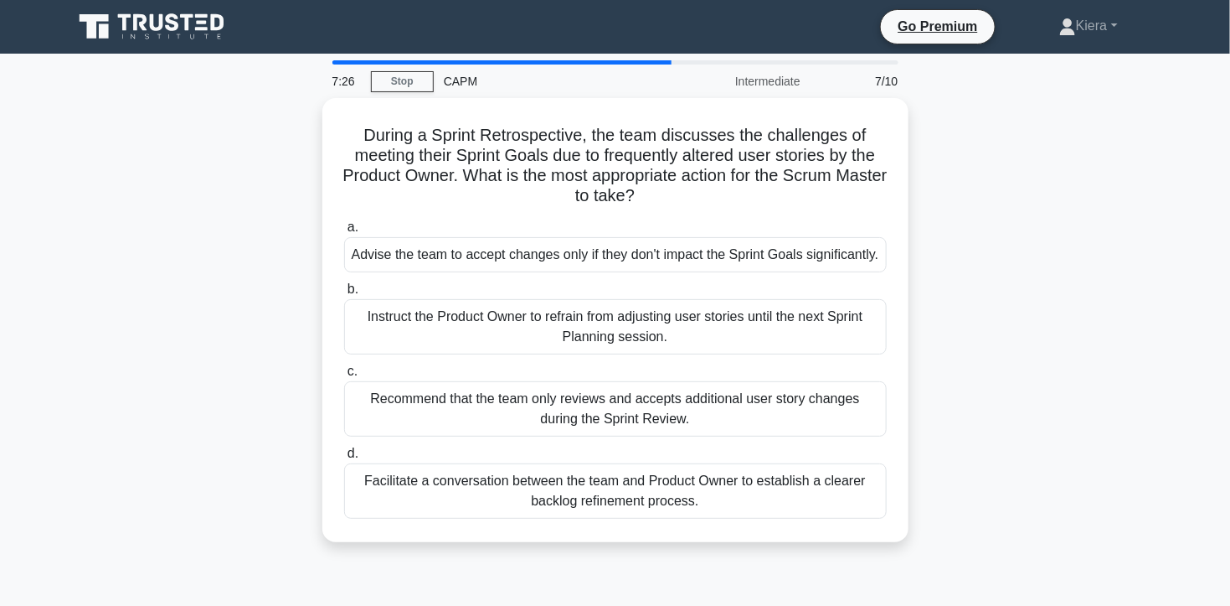
click at [595, 494] on div "Facilitate a conversation between the team and Product Owner to establish a cle…" at bounding box center [615, 490] width 543 height 55
click at [344, 459] on input "d. Facilitate a conversation between the team and Product Owner to establish a …" at bounding box center [344, 453] width 0 height 11
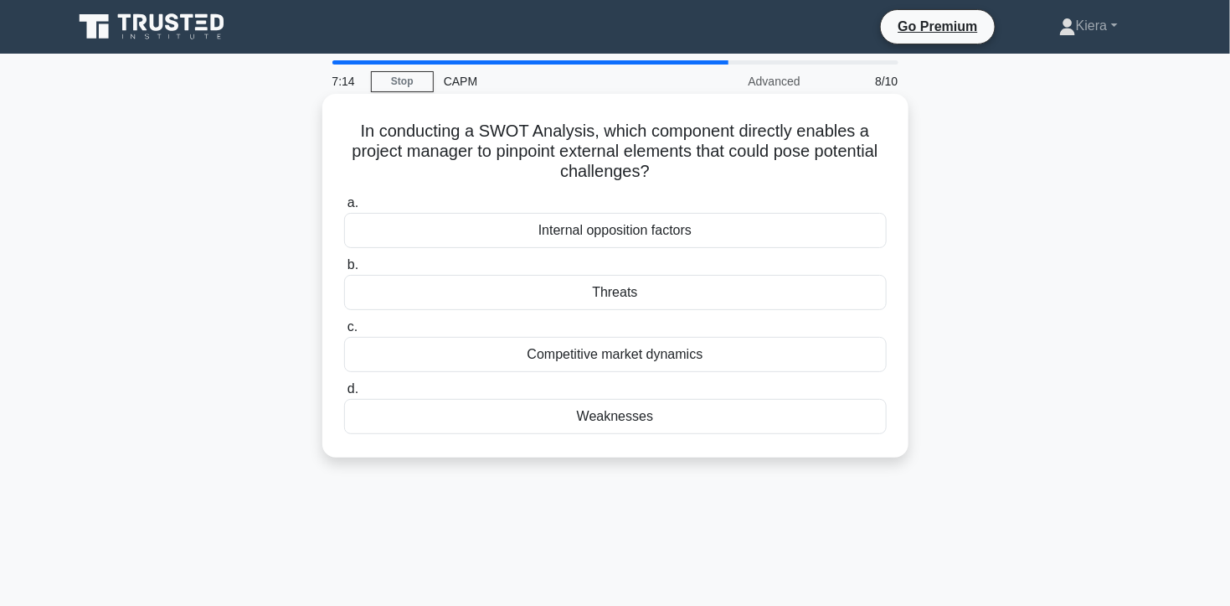
click at [635, 298] on div "Threats" at bounding box center [615, 292] width 543 height 35
click at [344, 271] on input "b. Threats" at bounding box center [344, 265] width 0 height 11
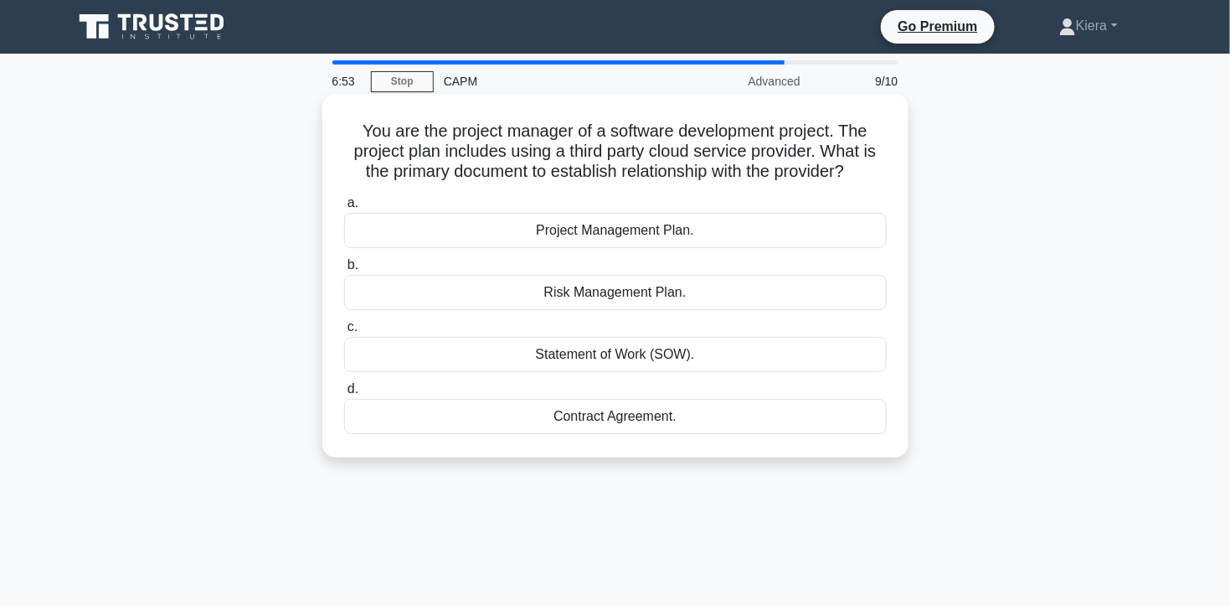
click at [579, 424] on div "Contract Agreement." at bounding box center [615, 416] width 543 height 35
click at [344, 394] on input "d. Contract Agreement." at bounding box center [344, 389] width 0 height 11
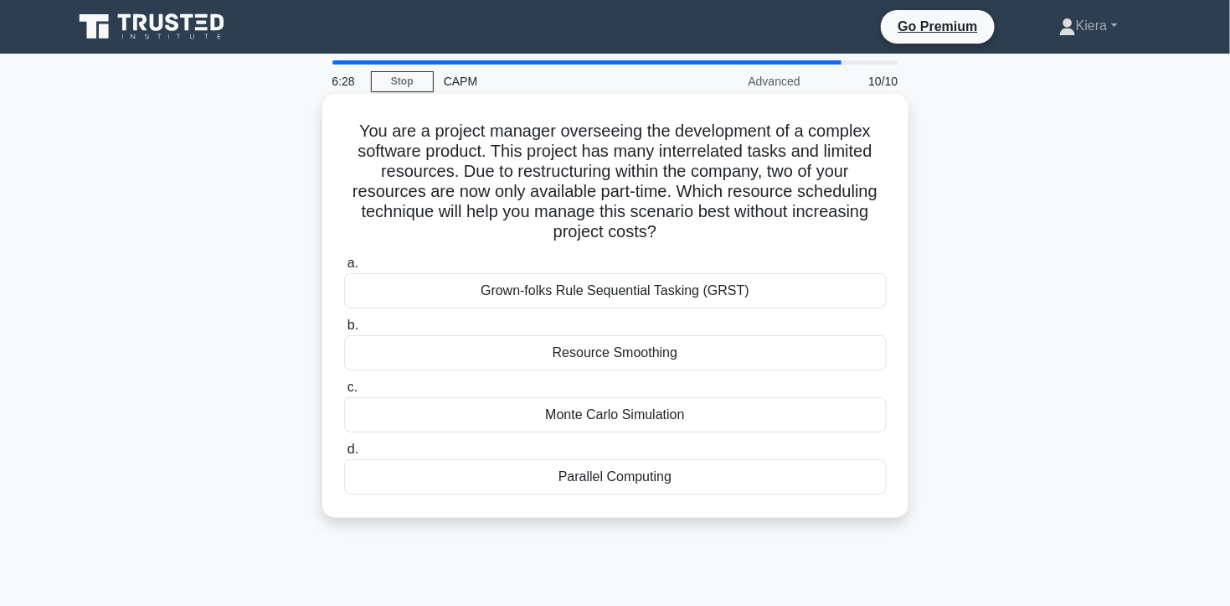
click at [642, 352] on div "Resource Smoothing" at bounding box center [615, 352] width 543 height 35
click at [344, 331] on input "b. Resource Smoothing" at bounding box center [344, 325] width 0 height 11
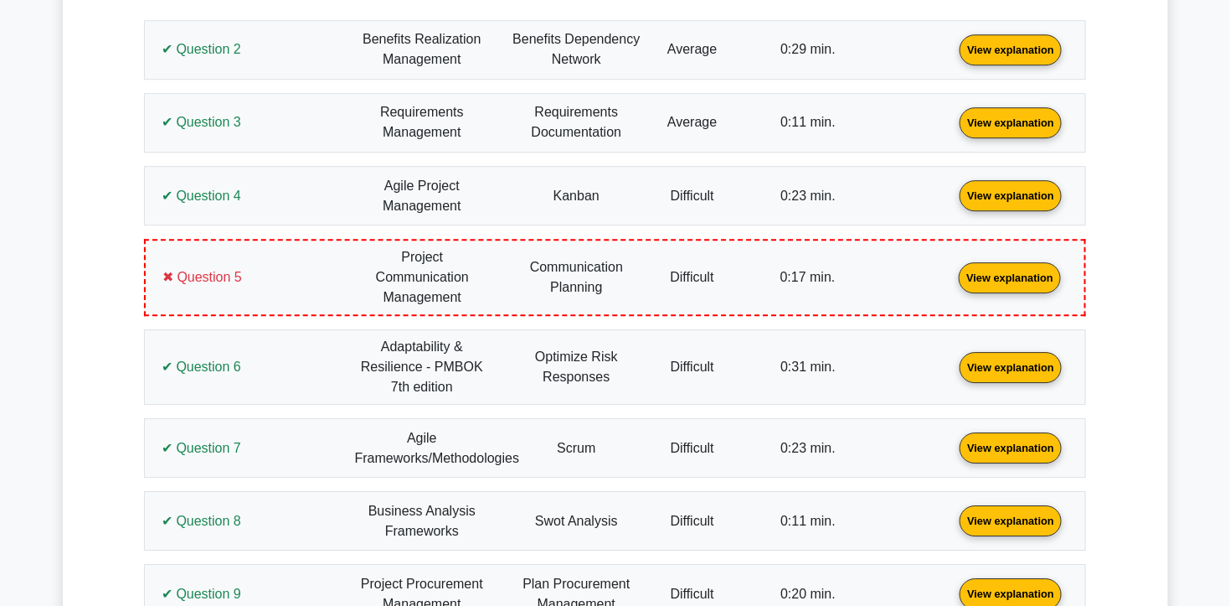
scroll to position [1925, 0]
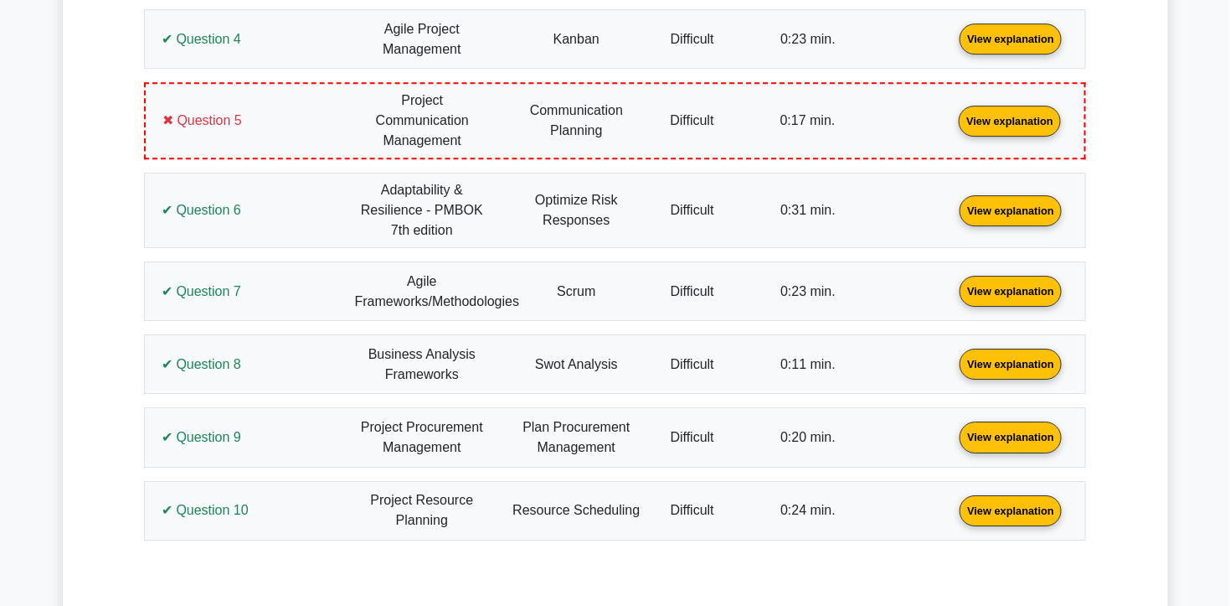
click at [981, 112] on link "View explanation" at bounding box center [1010, 119] width 116 height 14
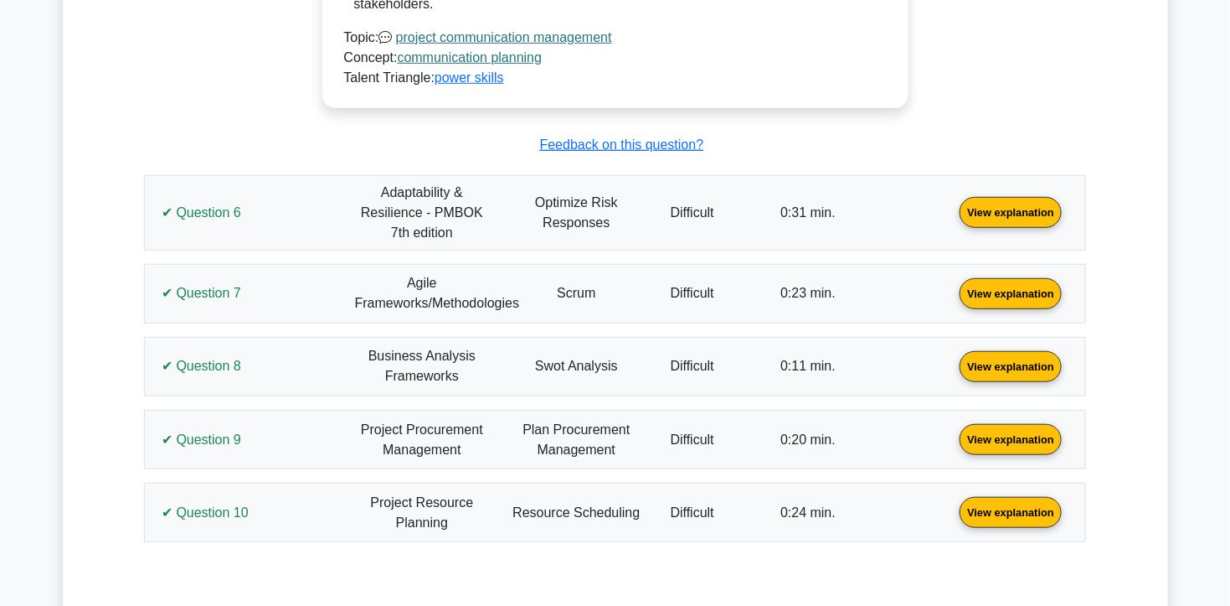
scroll to position [2680, 0]
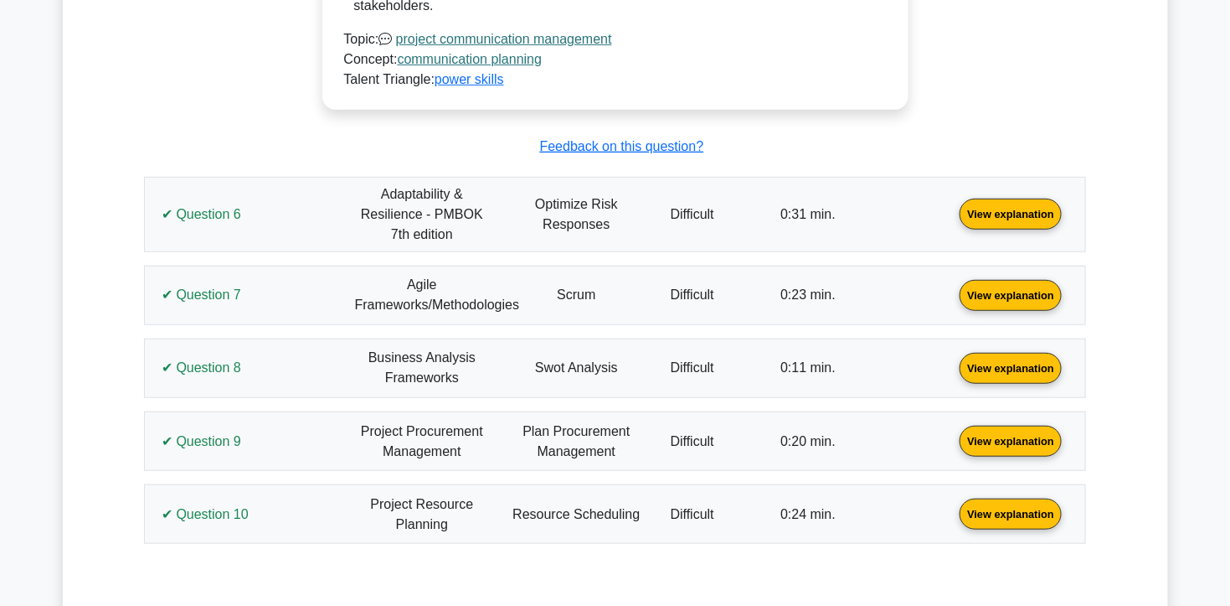
click at [1007, 287] on link "View explanation" at bounding box center [1011, 294] width 116 height 14
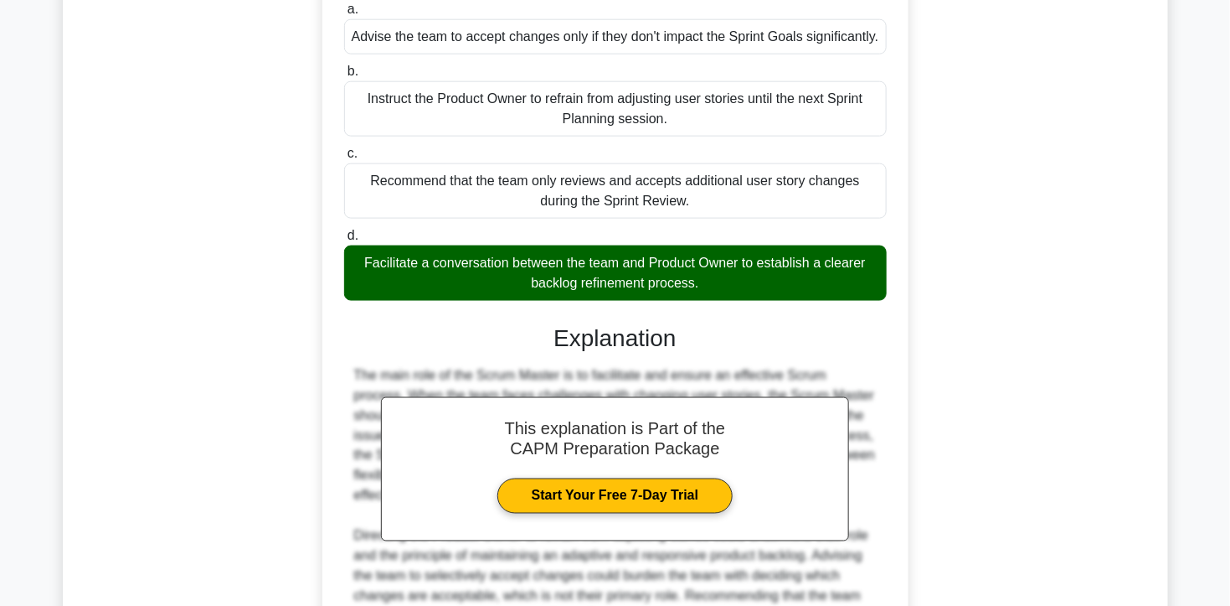
scroll to position [3099, 0]
